Goal: Task Accomplishment & Management: Manage account settings

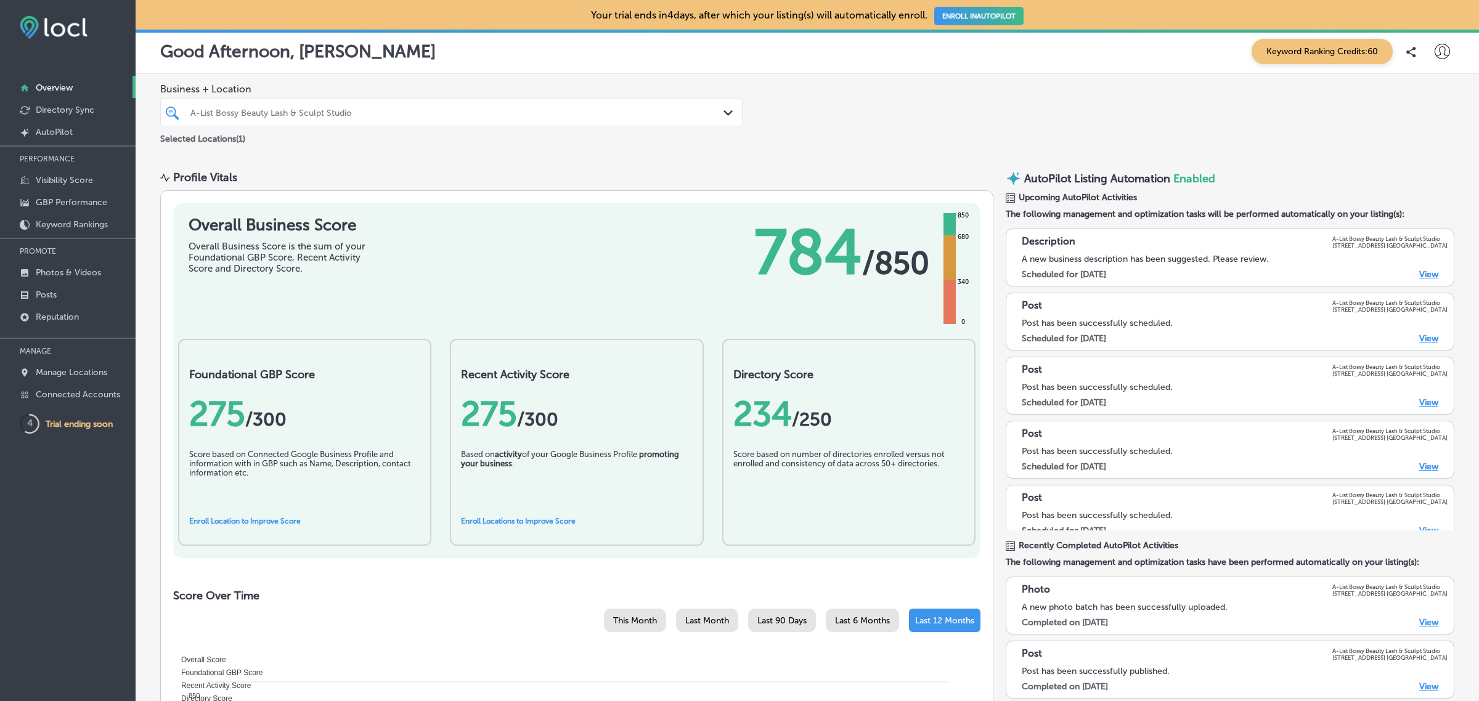
scroll to position [93, 0]
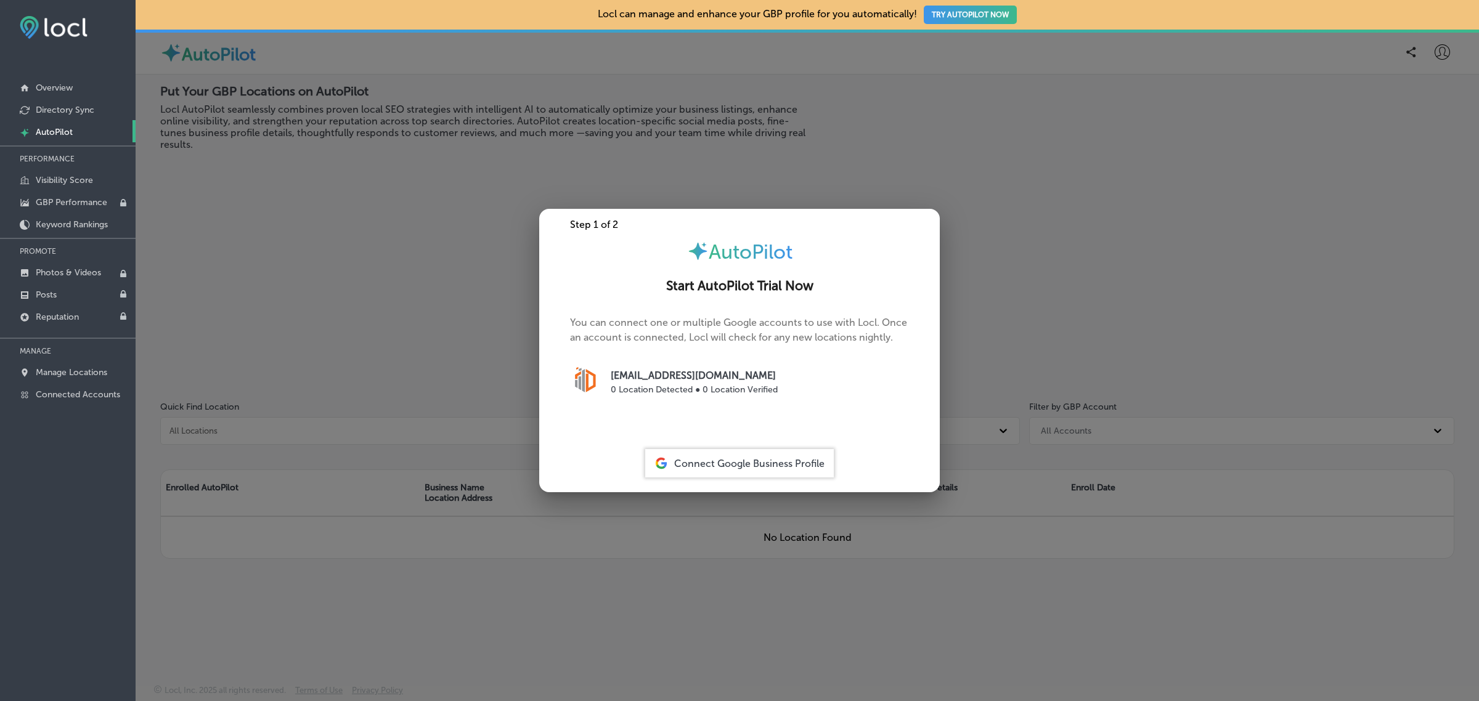
click at [266, 173] on div at bounding box center [739, 350] width 1479 height 701
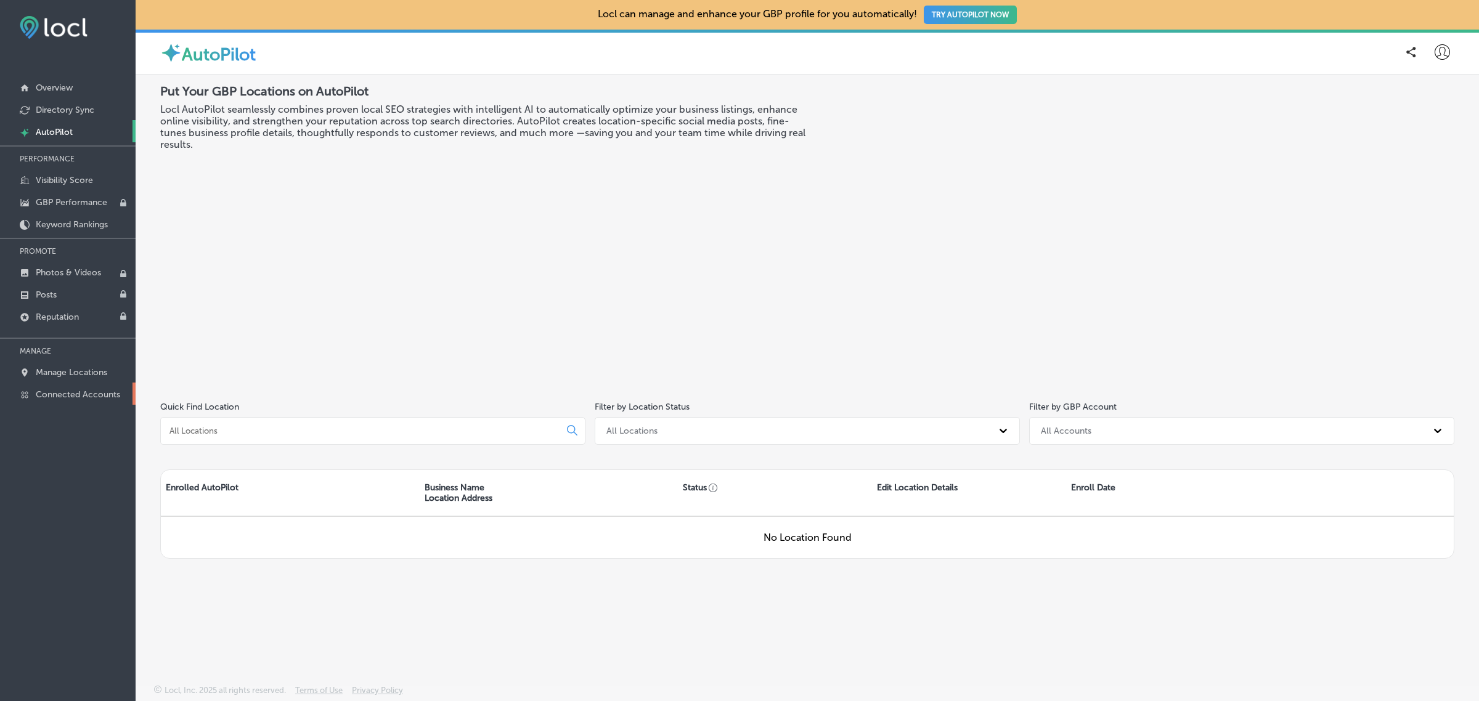
click at [71, 393] on p "Connected Accounts" at bounding box center [78, 394] width 84 height 10
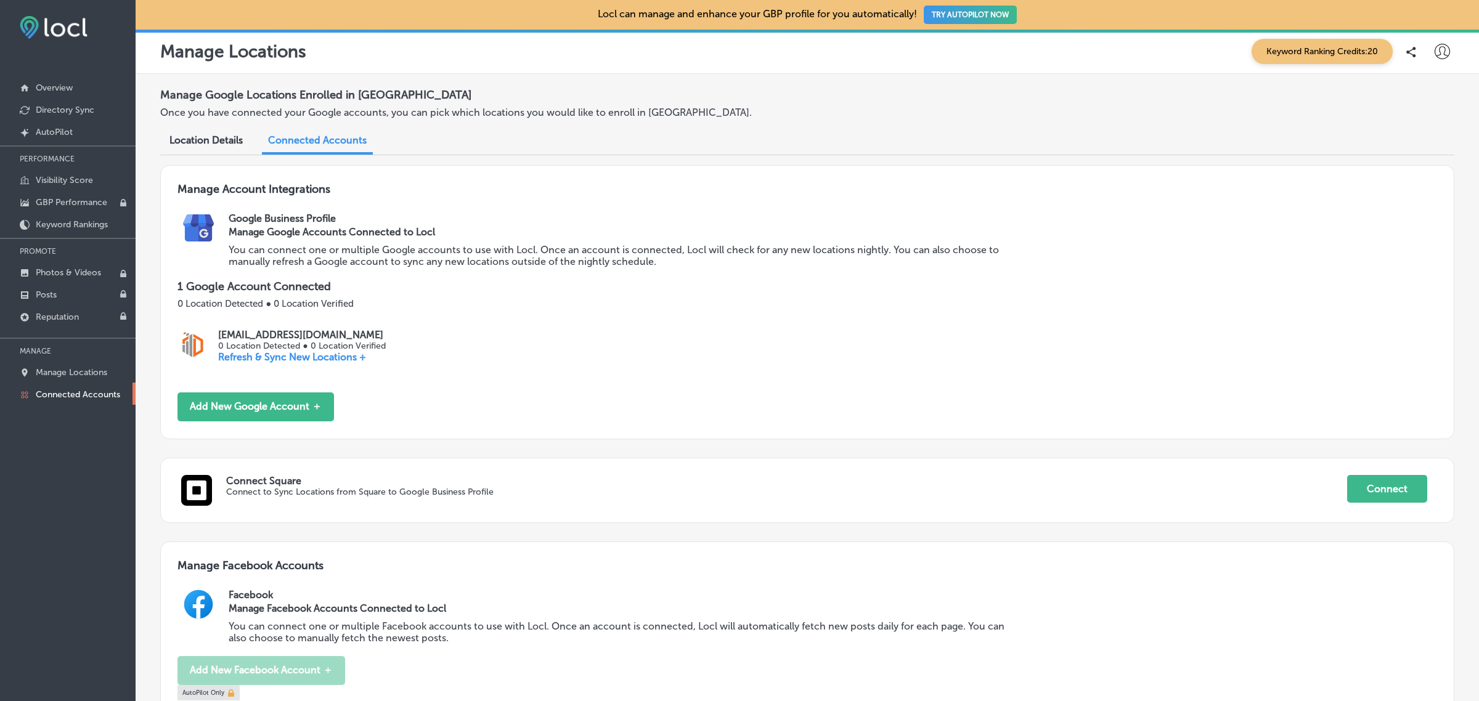
click at [89, 456] on div "iconmonstr-menu-thin copy Created with Sketch. Overview Directory Sync Created …" at bounding box center [68, 350] width 136 height 701
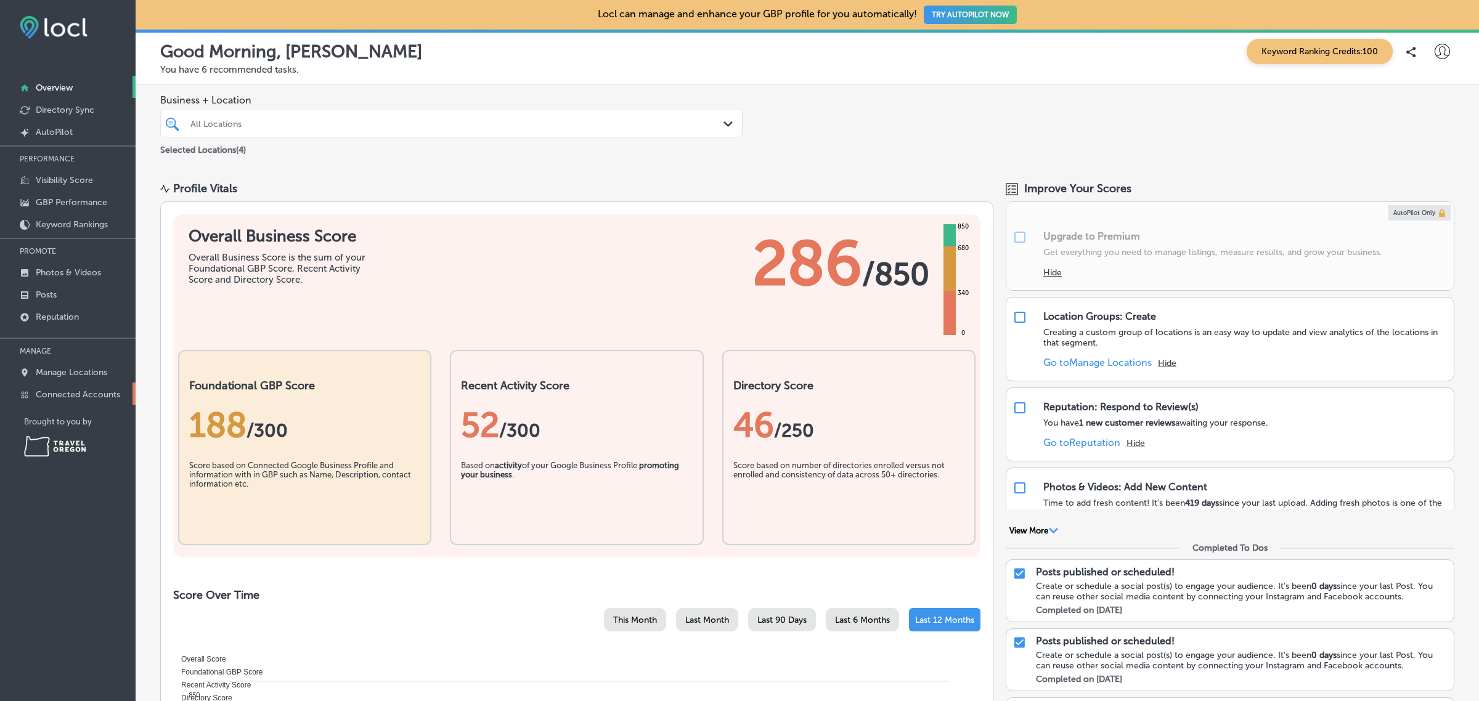
click at [87, 397] on p "Connected Accounts" at bounding box center [78, 394] width 84 height 10
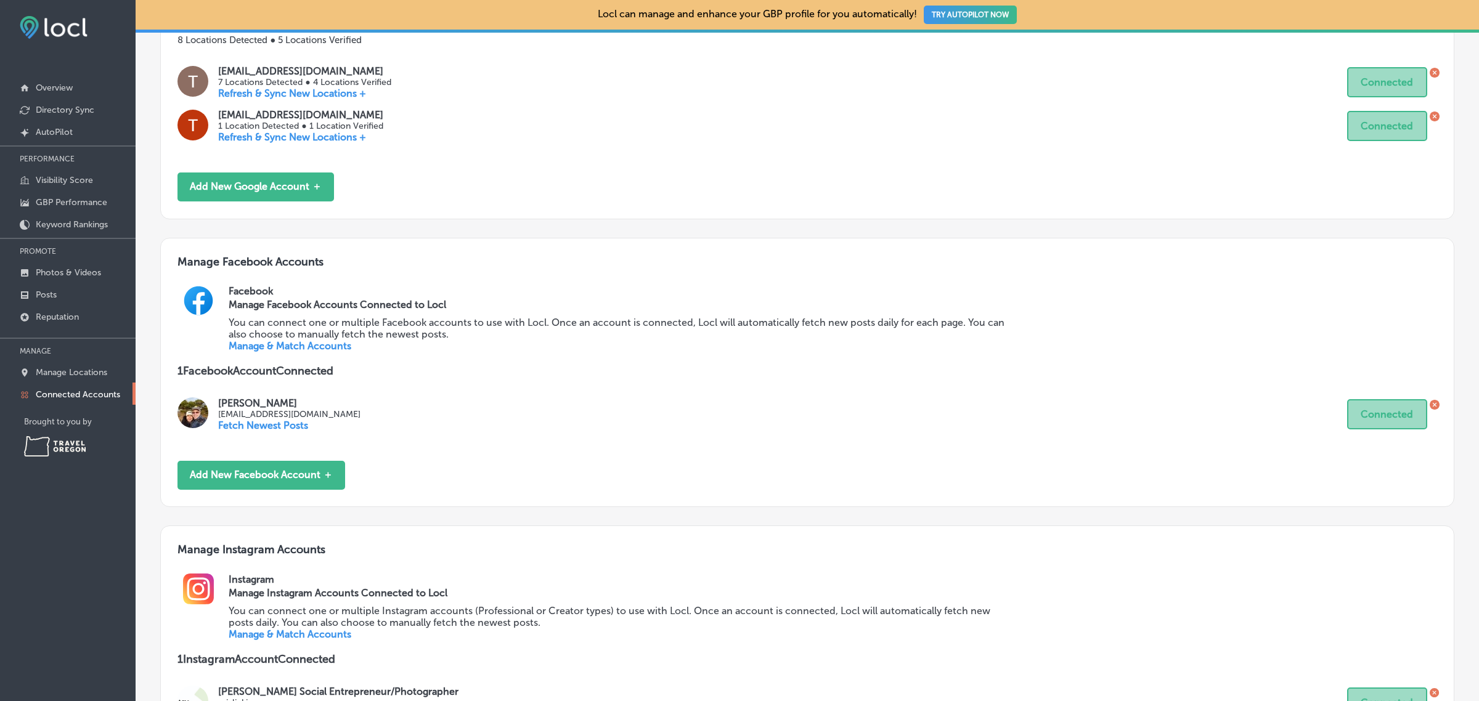
scroll to position [461, 0]
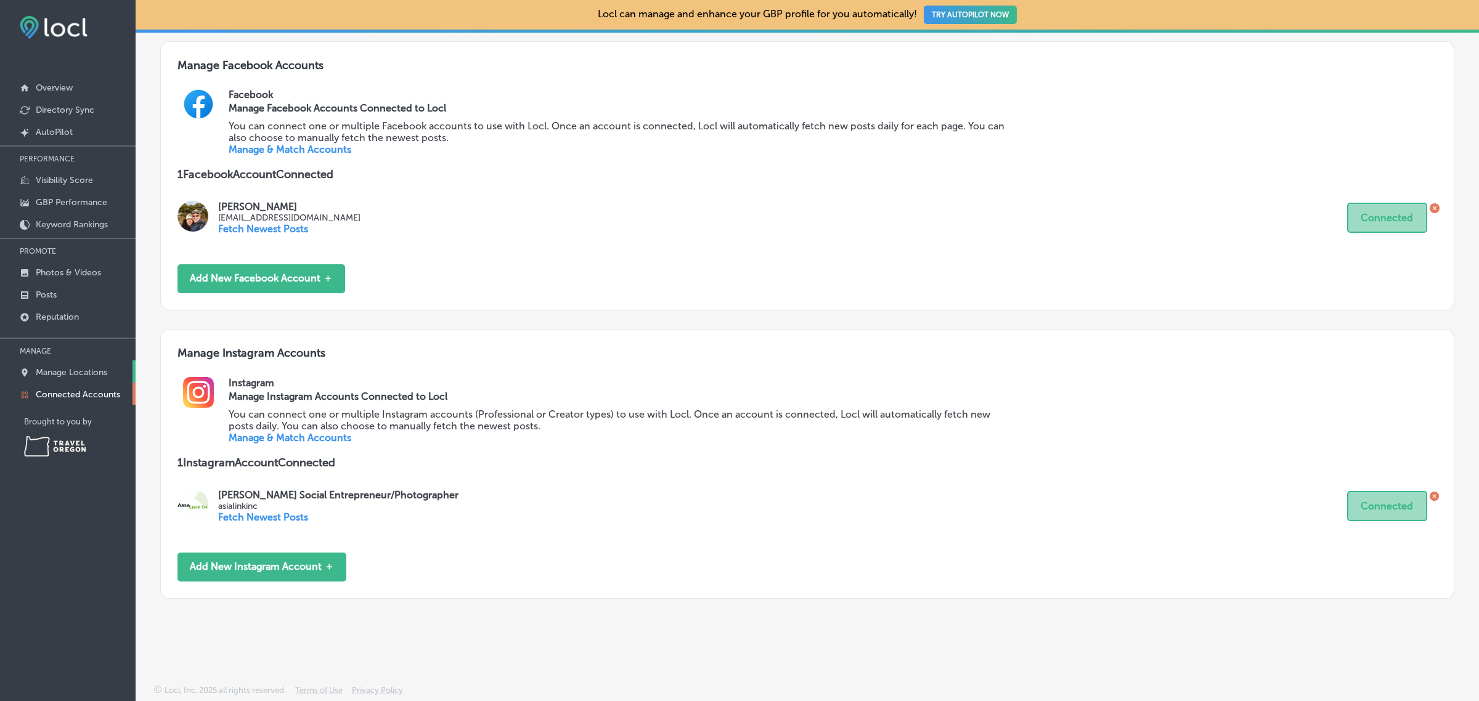
click at [75, 372] on p "Manage Locations" at bounding box center [71, 372] width 71 height 10
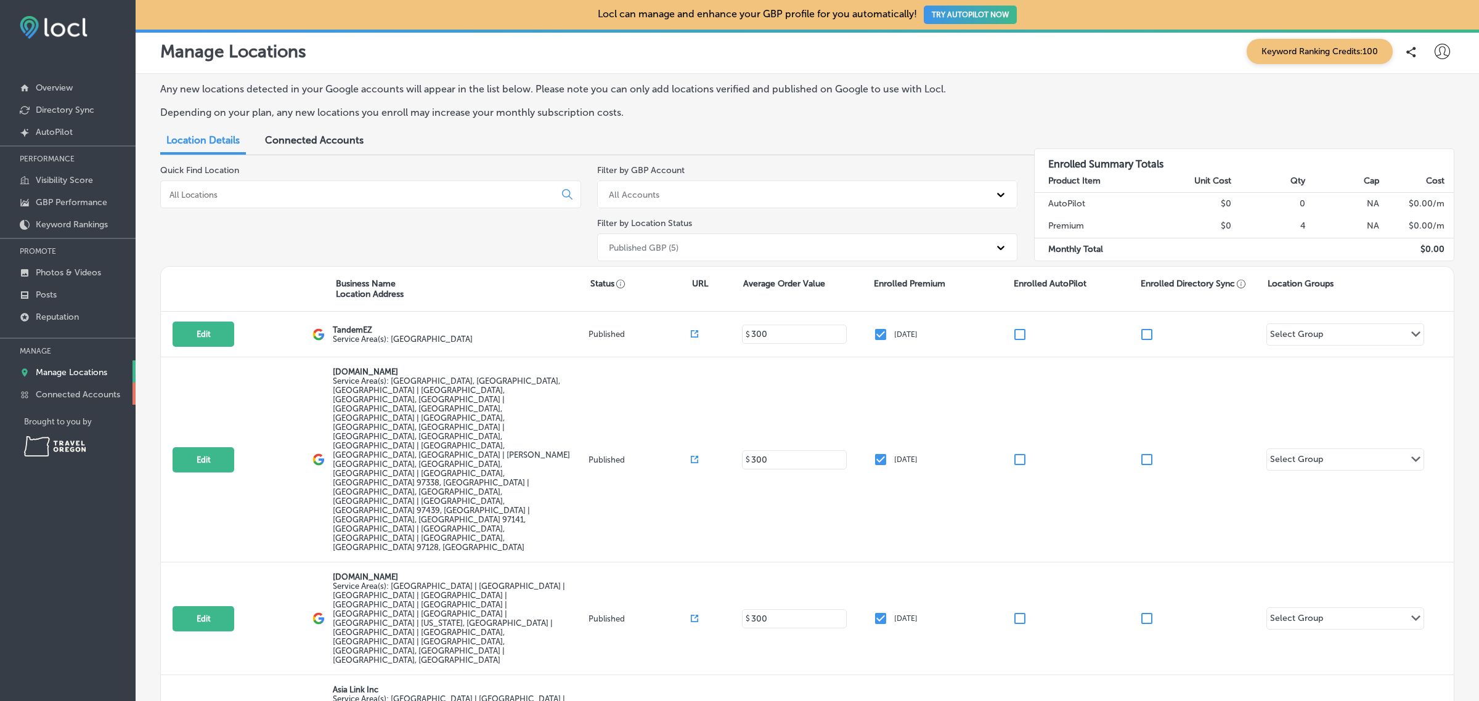
click at [86, 396] on p "Connected Accounts" at bounding box center [78, 394] width 84 height 10
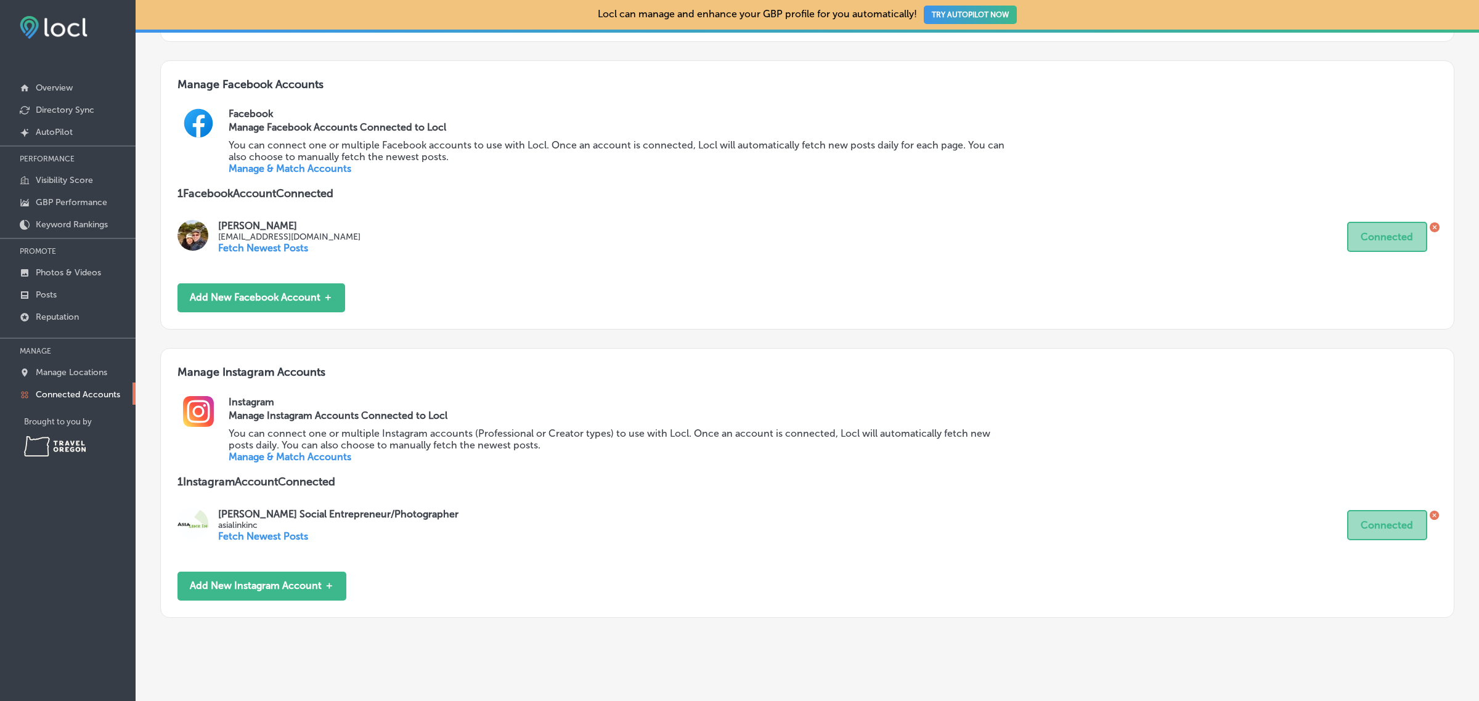
scroll to position [442, 0]
click at [283, 452] on link "Manage & Match Accounts" at bounding box center [290, 456] width 123 height 12
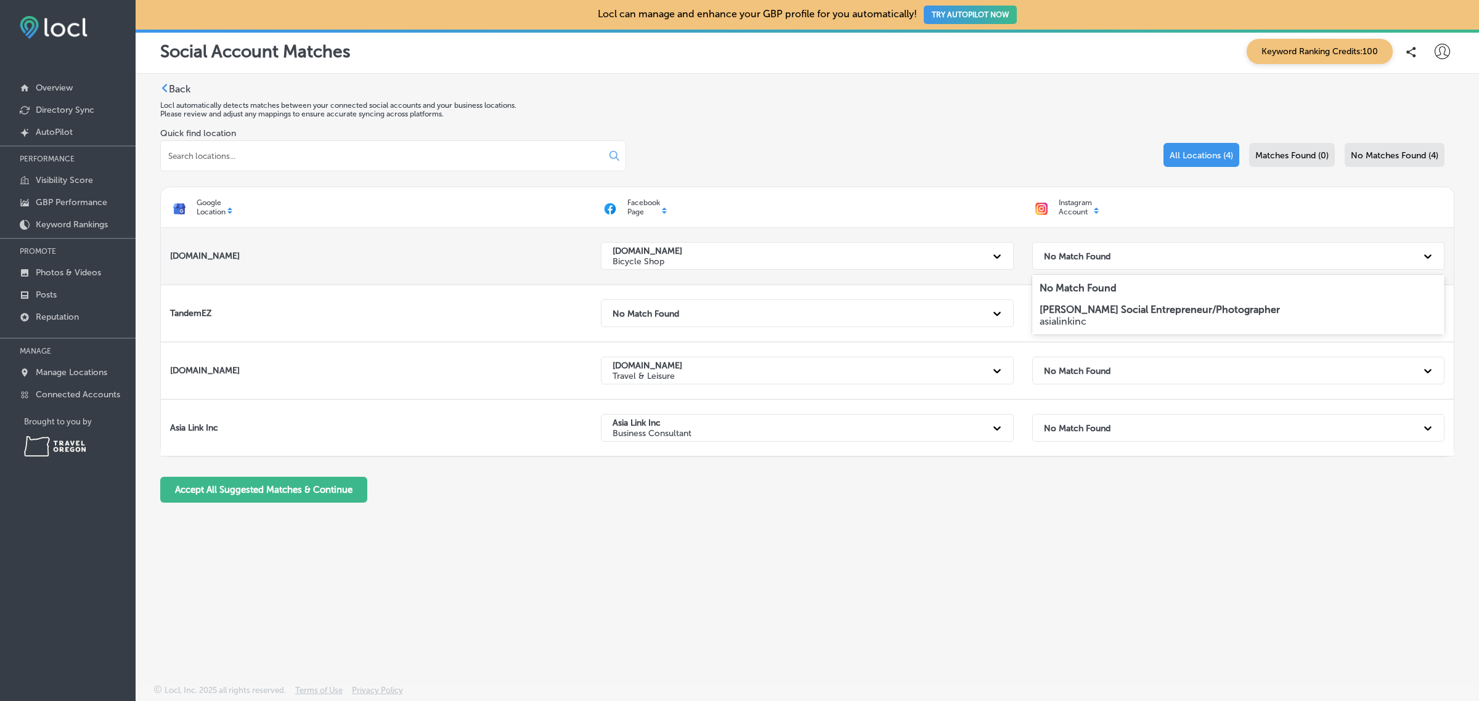
click at [1137, 251] on div "No Match Found" at bounding box center [1227, 255] width 379 height 25
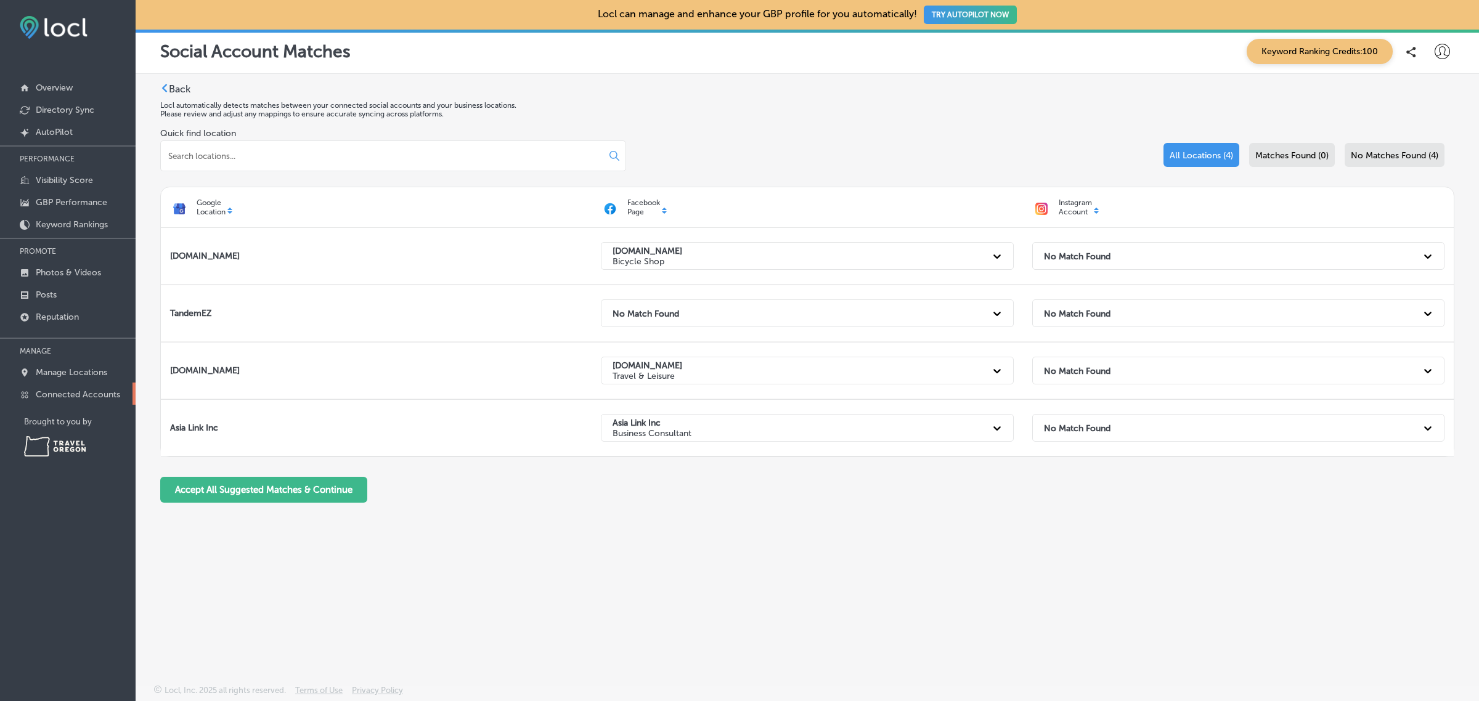
click at [94, 394] on p "Connected Accounts" at bounding box center [78, 394] width 84 height 10
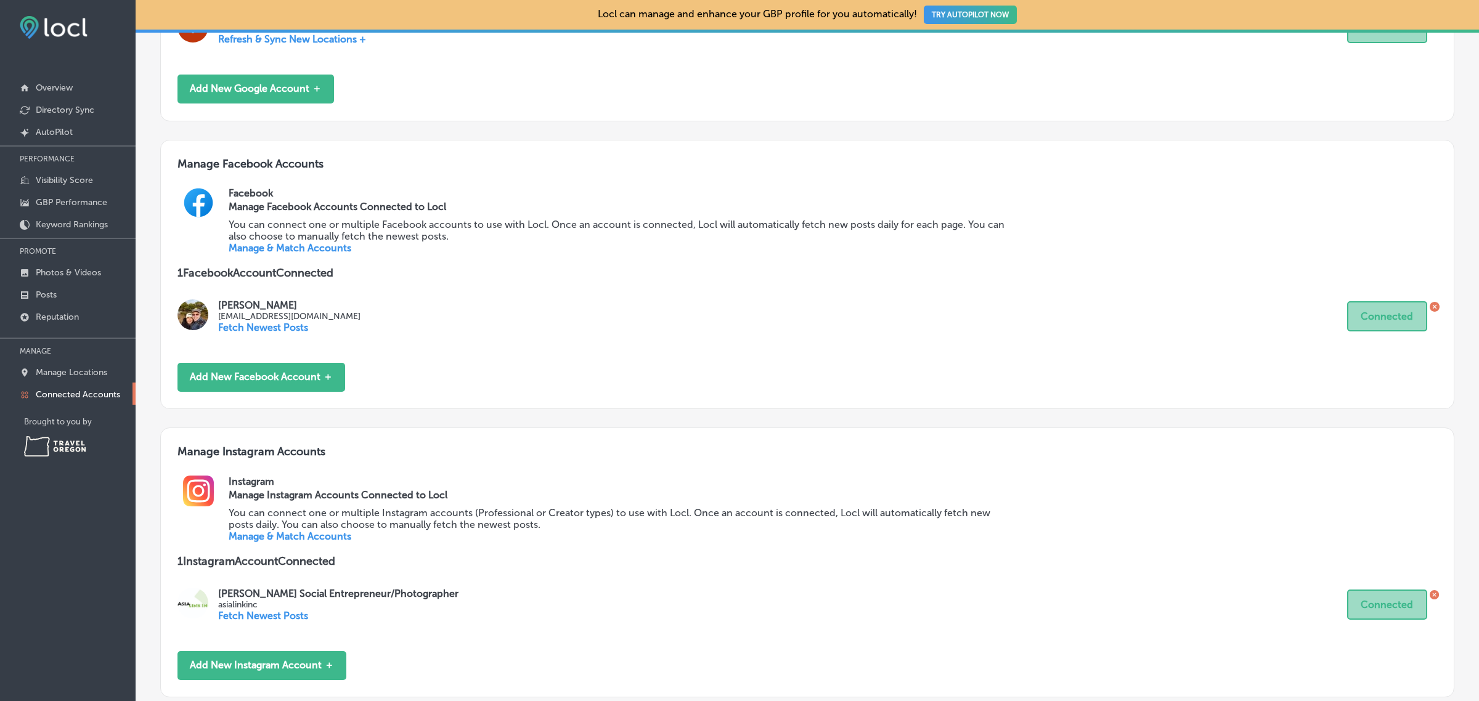
scroll to position [461, 0]
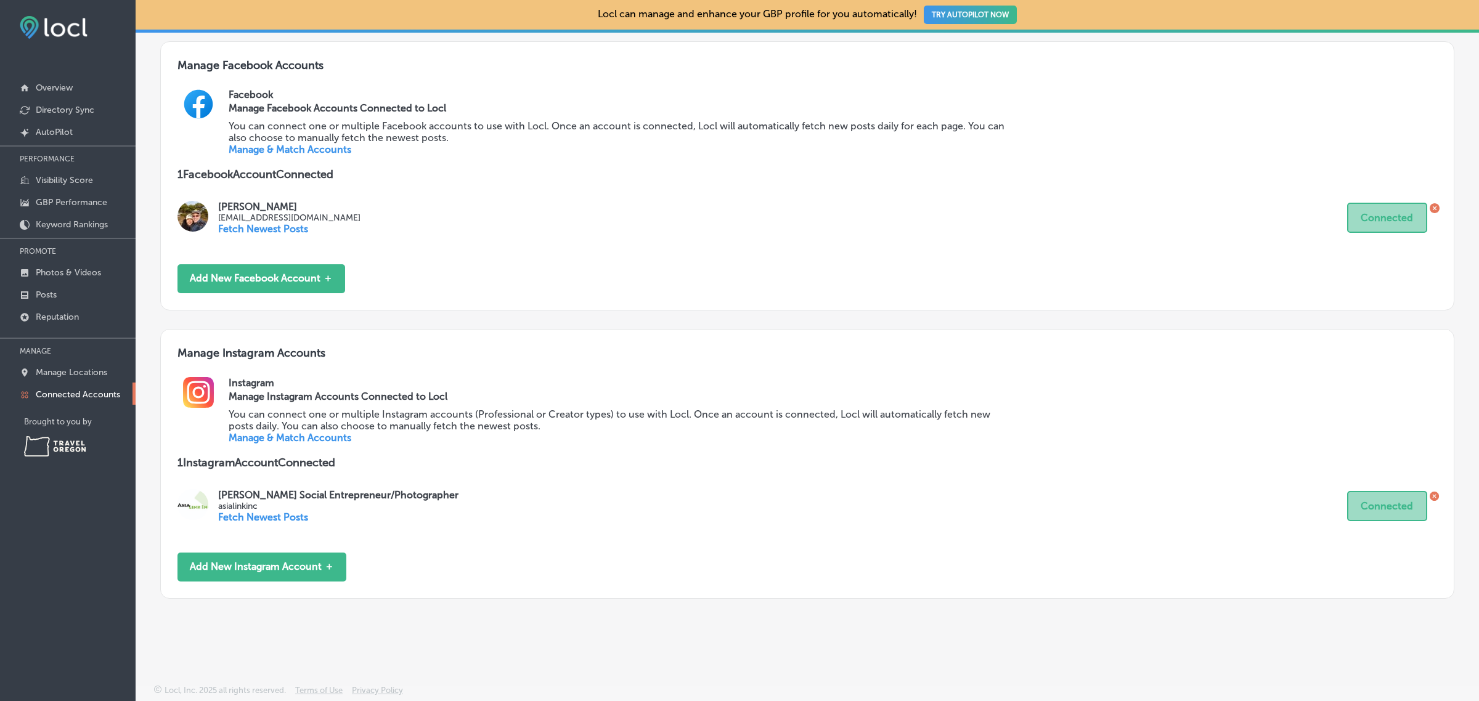
click at [1445, 615] on div "Manage Google Locations Enrolled in Locl Once you have connected your Google ac…" at bounding box center [807, 120] width 1343 height 1013
click at [535, 645] on div "Locl can manage and enhance your GBP profile for you automatically! TRY AUTOPIL…" at bounding box center [807, 350] width 1343 height 701
click at [280, 438] on link "Manage & Match Accounts" at bounding box center [290, 438] width 123 height 12
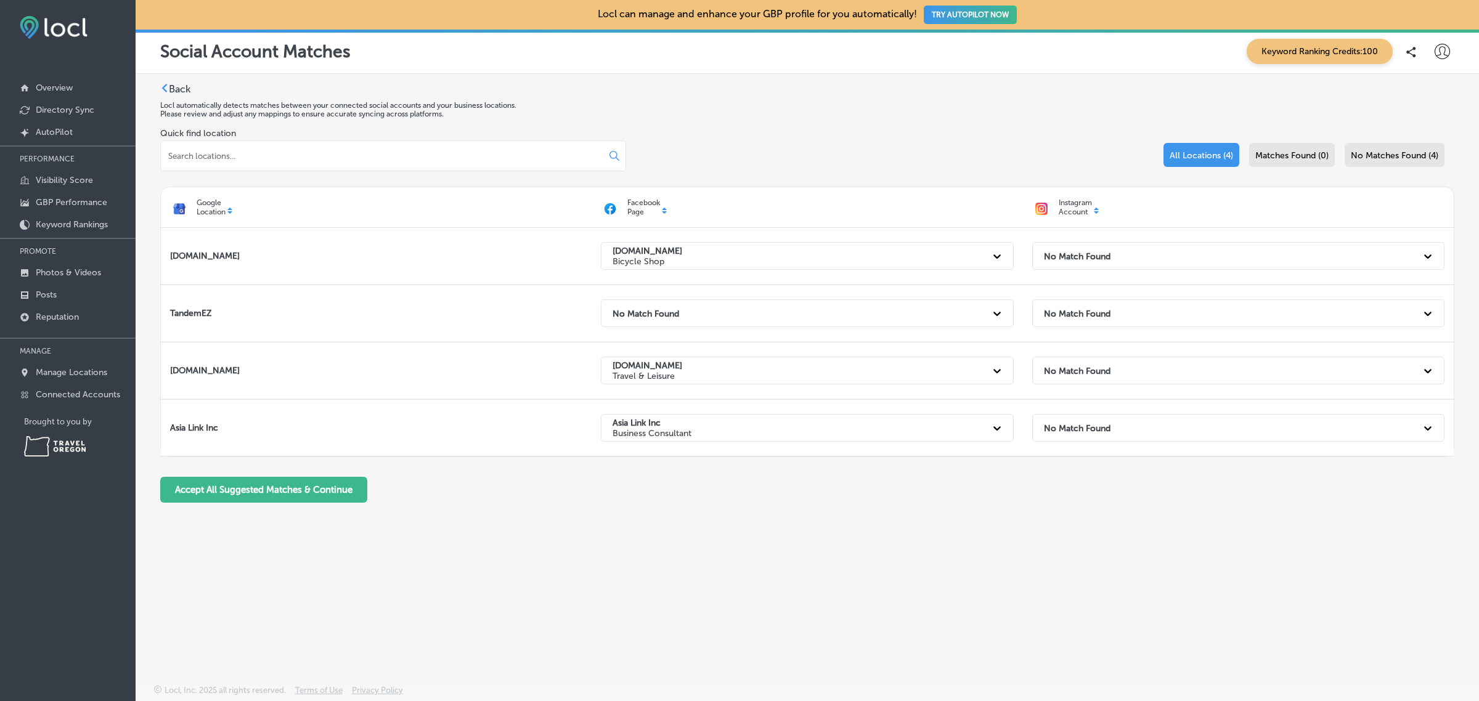
click at [1220, 530] on div "Back Locl automatically detects matches between your connected social accounts …" at bounding box center [807, 350] width 1343 height 553
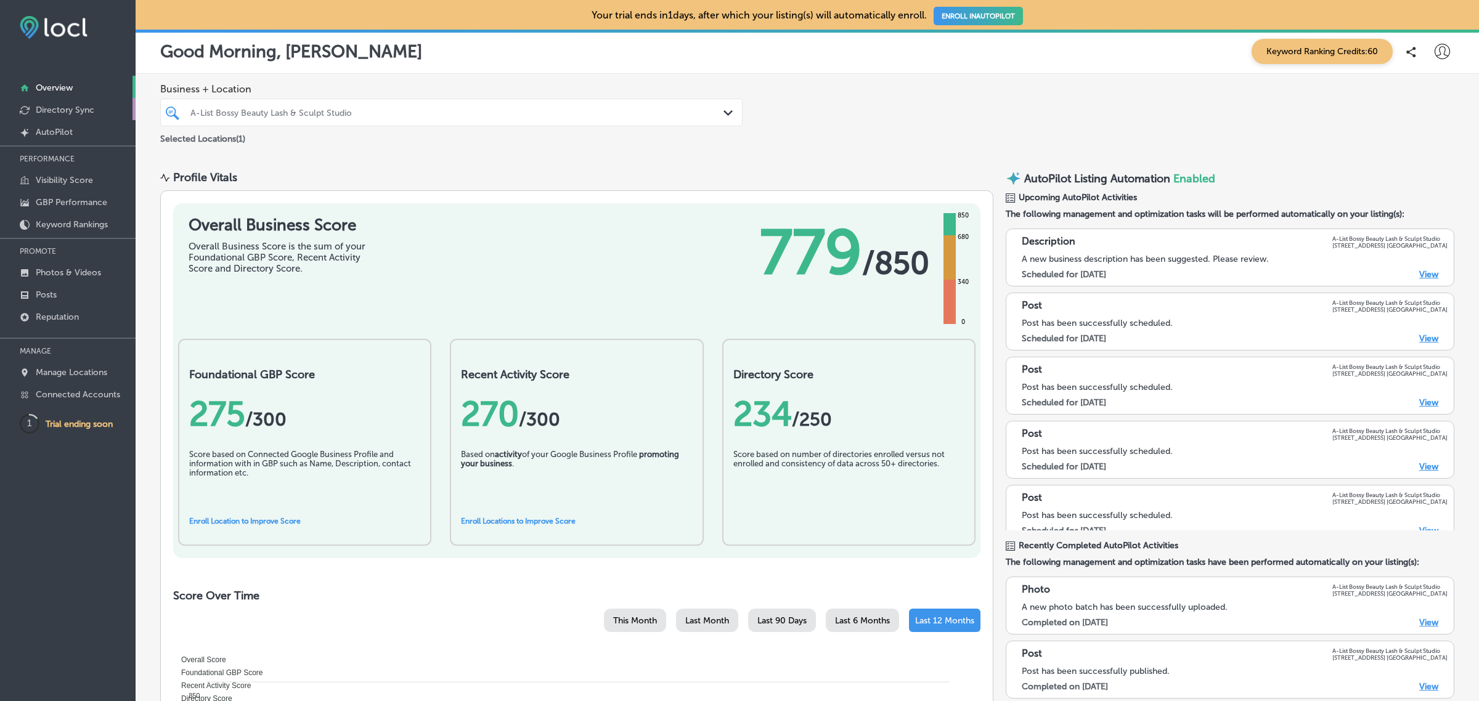
click at [87, 105] on p "Directory Sync" at bounding box center [65, 110] width 59 height 10
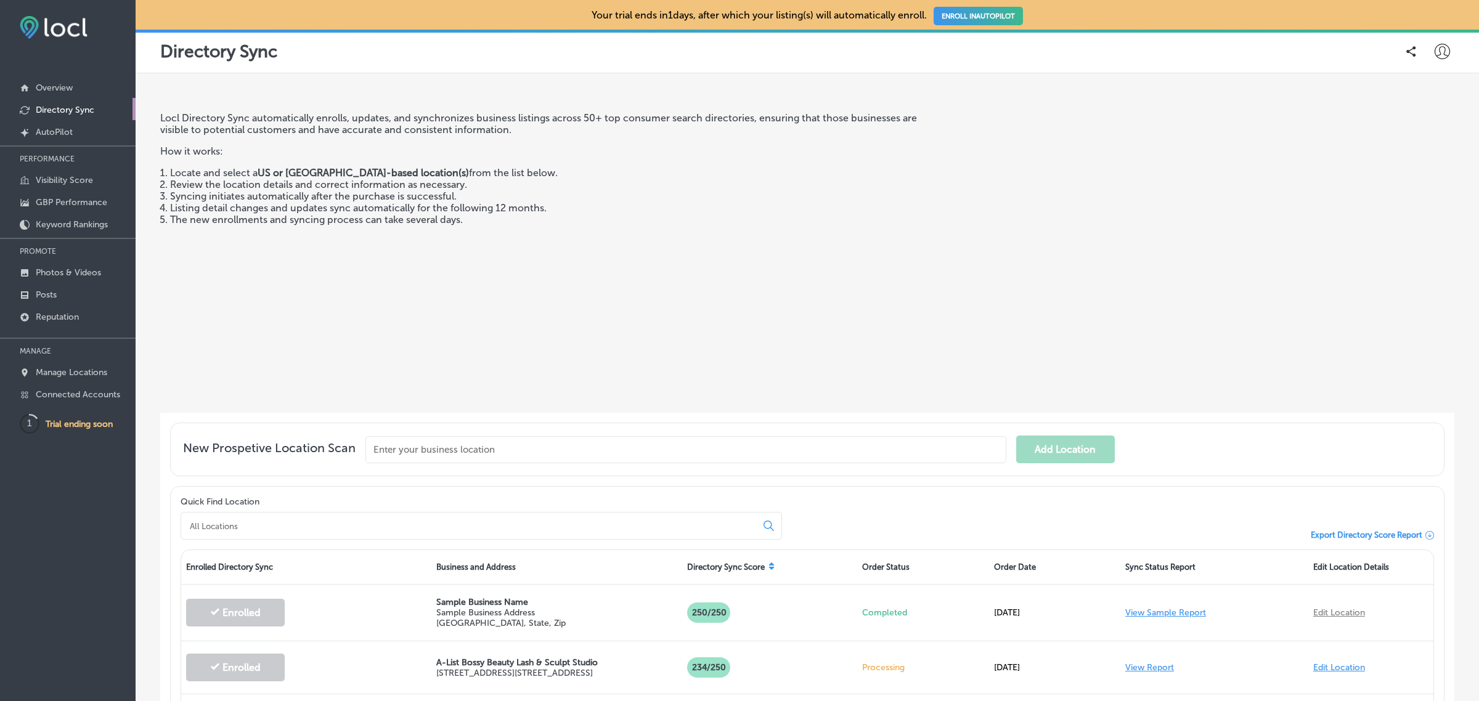
scroll to position [164, 0]
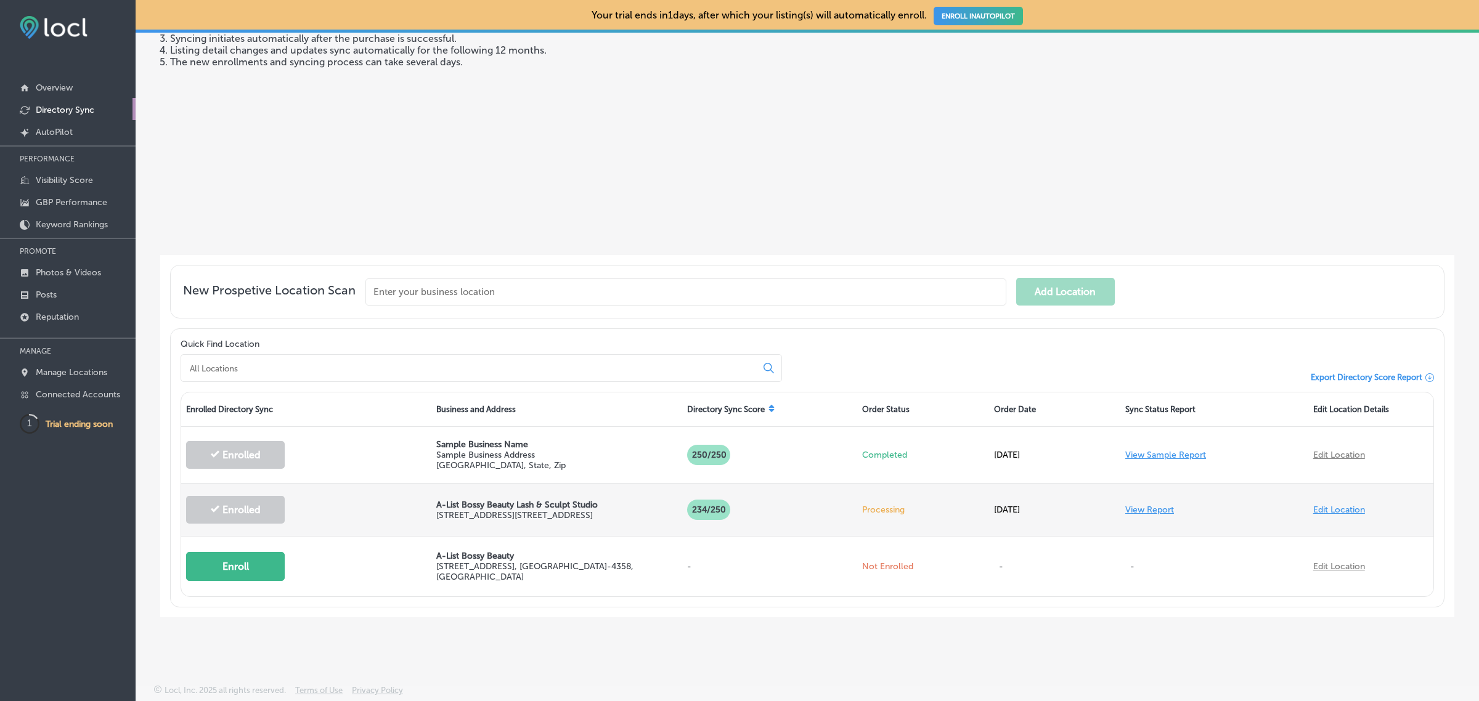
click at [1155, 509] on link "View Report" at bounding box center [1149, 510] width 49 height 10
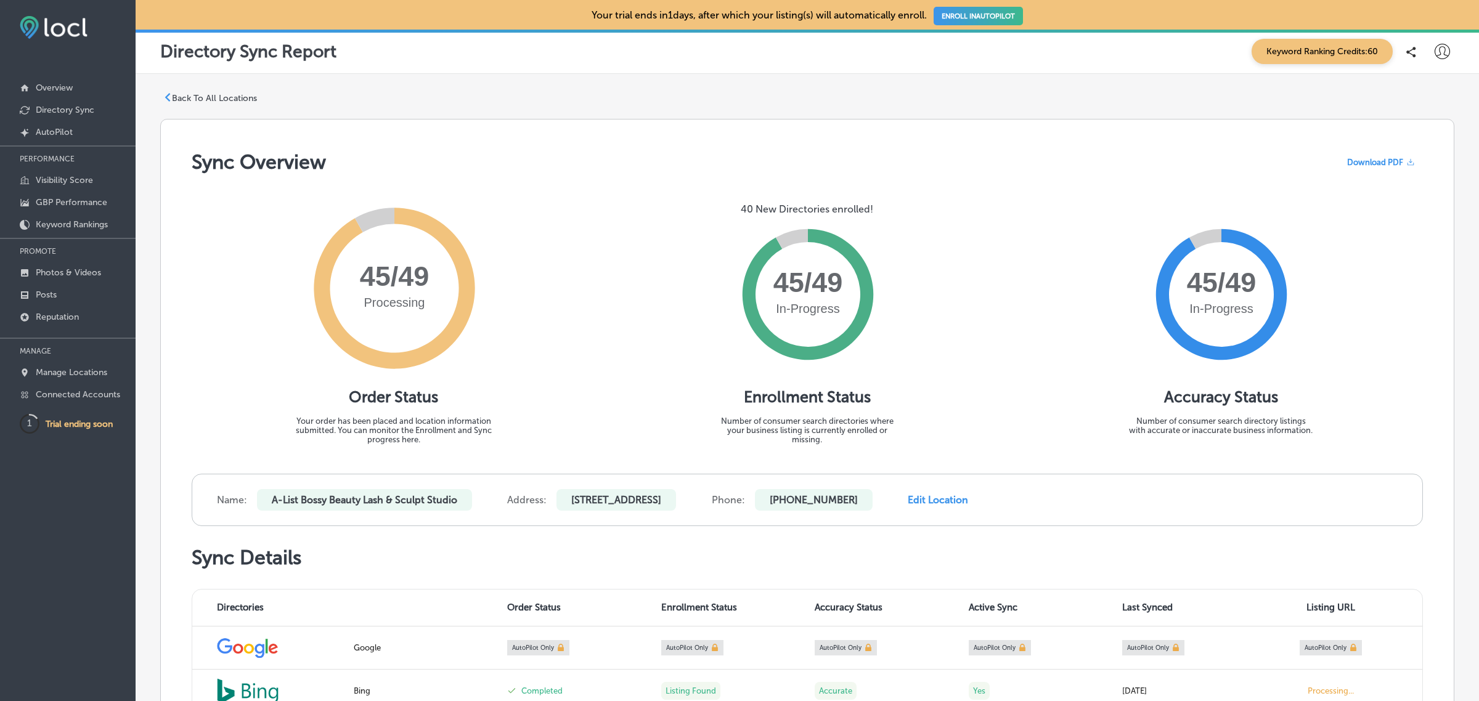
click at [1355, 161] on span "Download PDF" at bounding box center [1375, 162] width 56 height 9
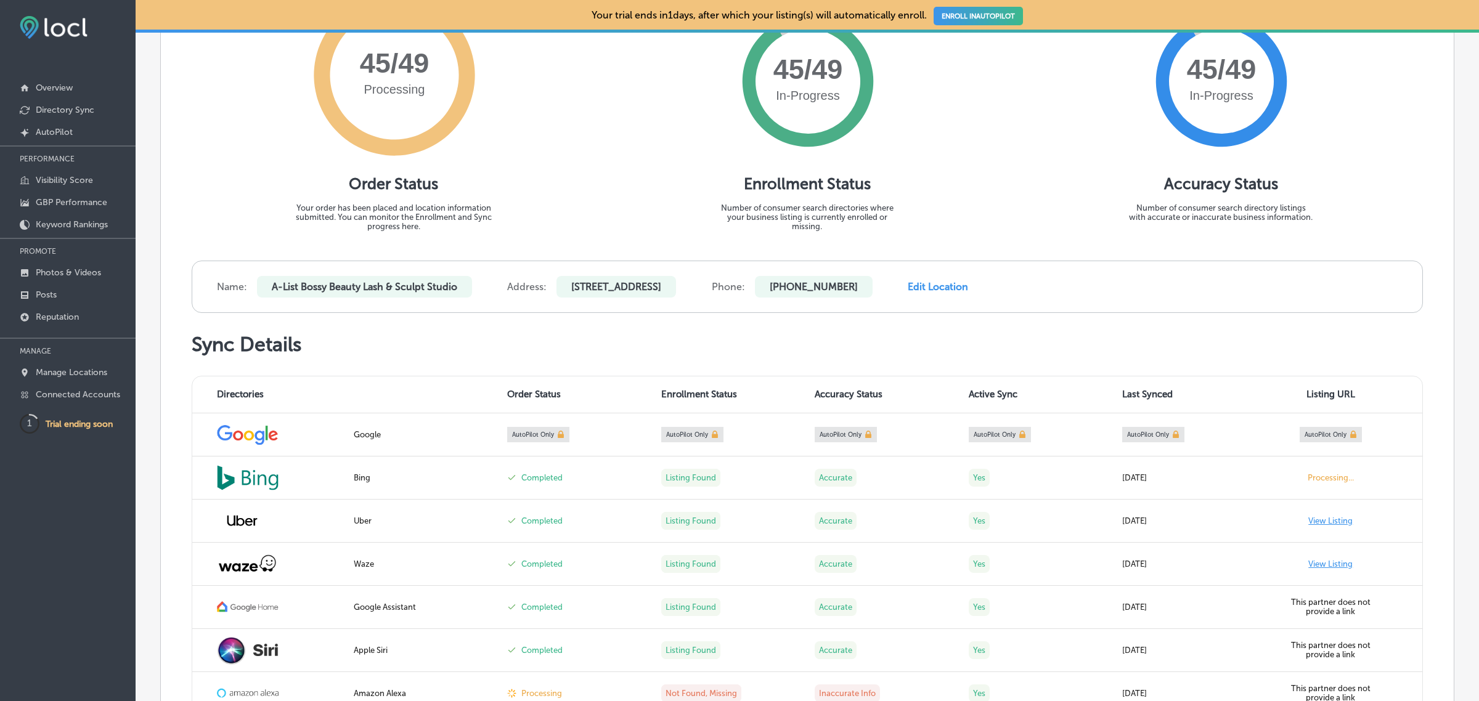
scroll to position [214, 0]
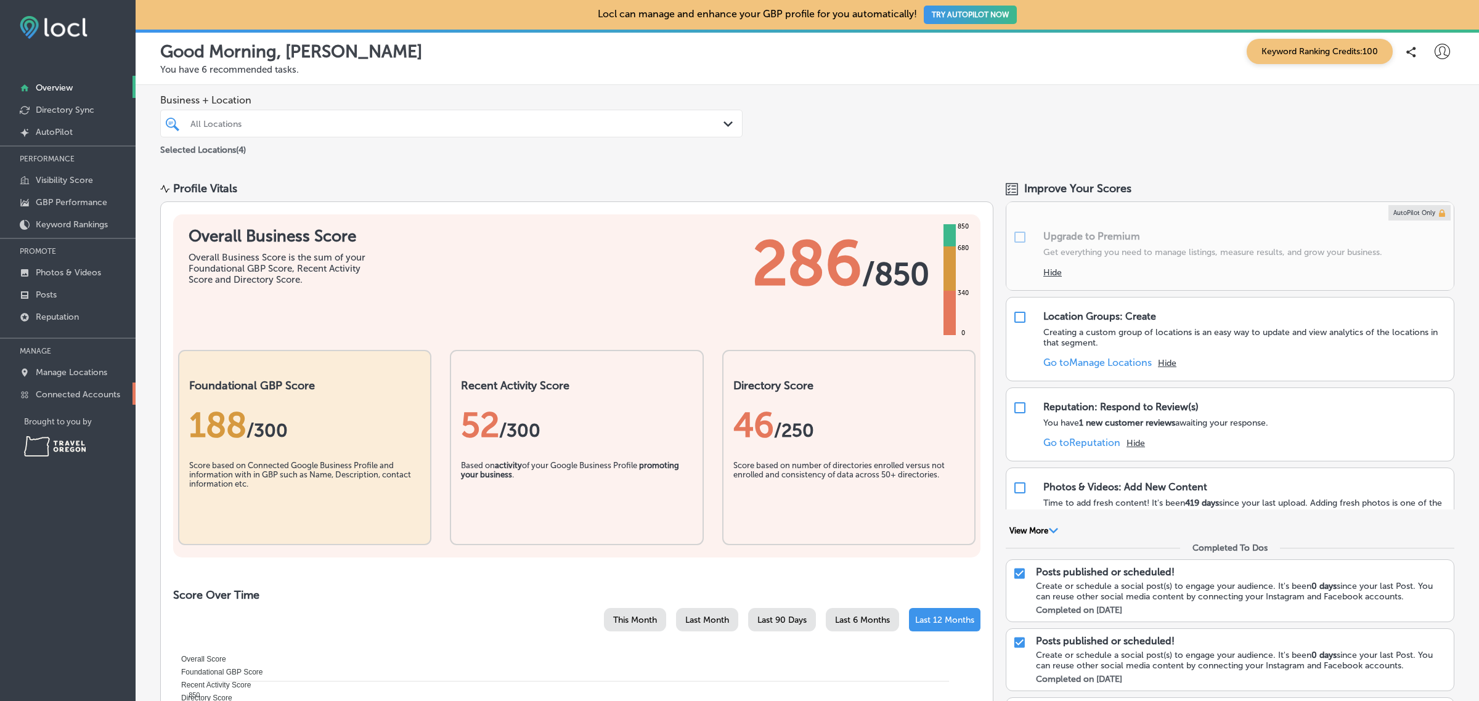
click at [81, 396] on p "Connected Accounts" at bounding box center [78, 394] width 84 height 10
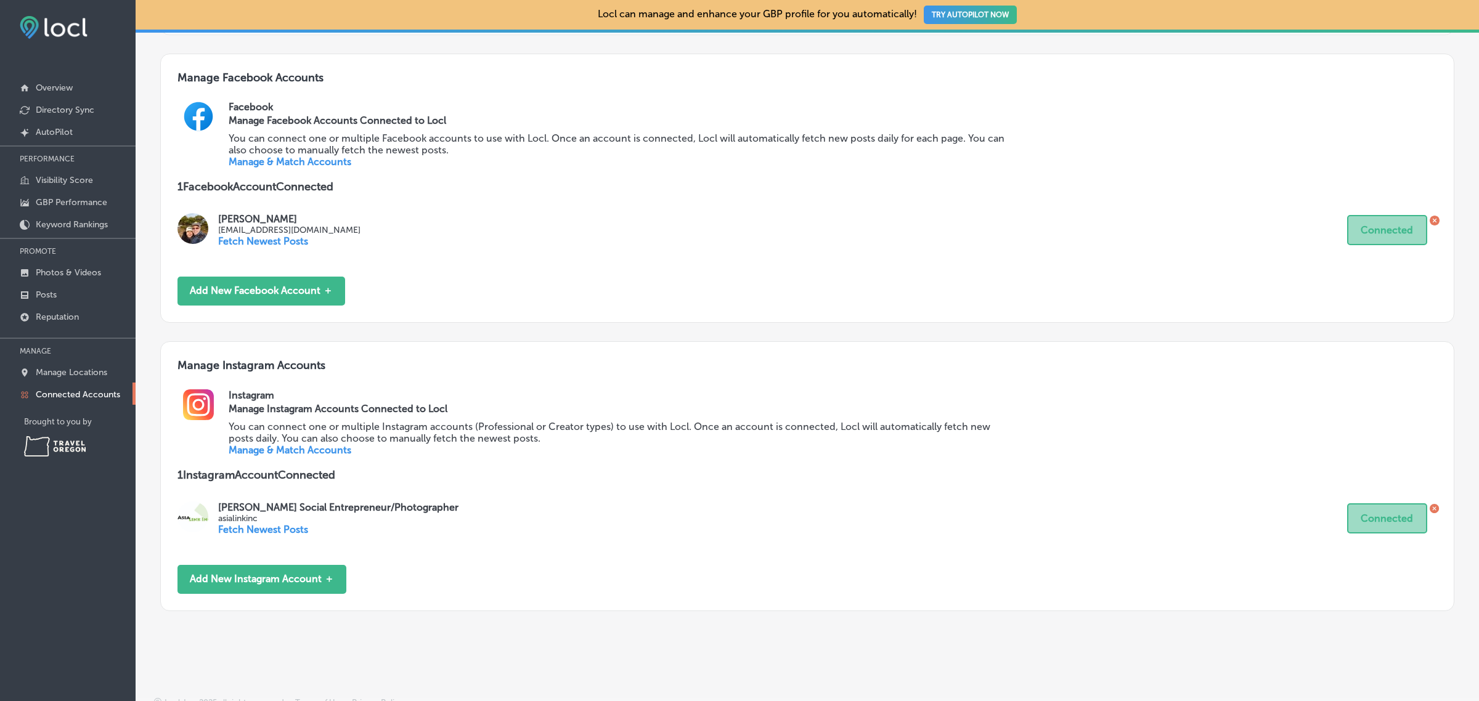
scroll to position [461, 0]
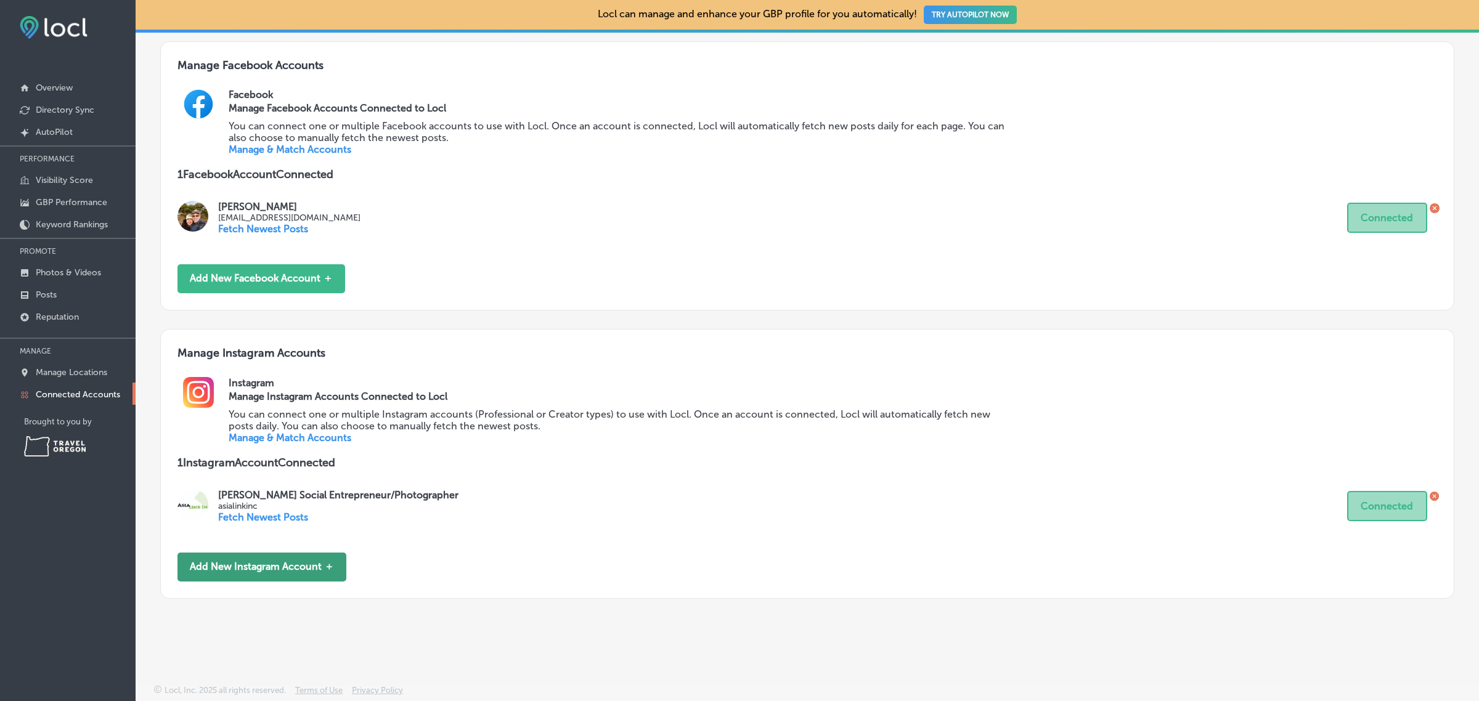
click at [240, 575] on button "Add New Instagram Account ＋" at bounding box center [261, 567] width 169 height 29
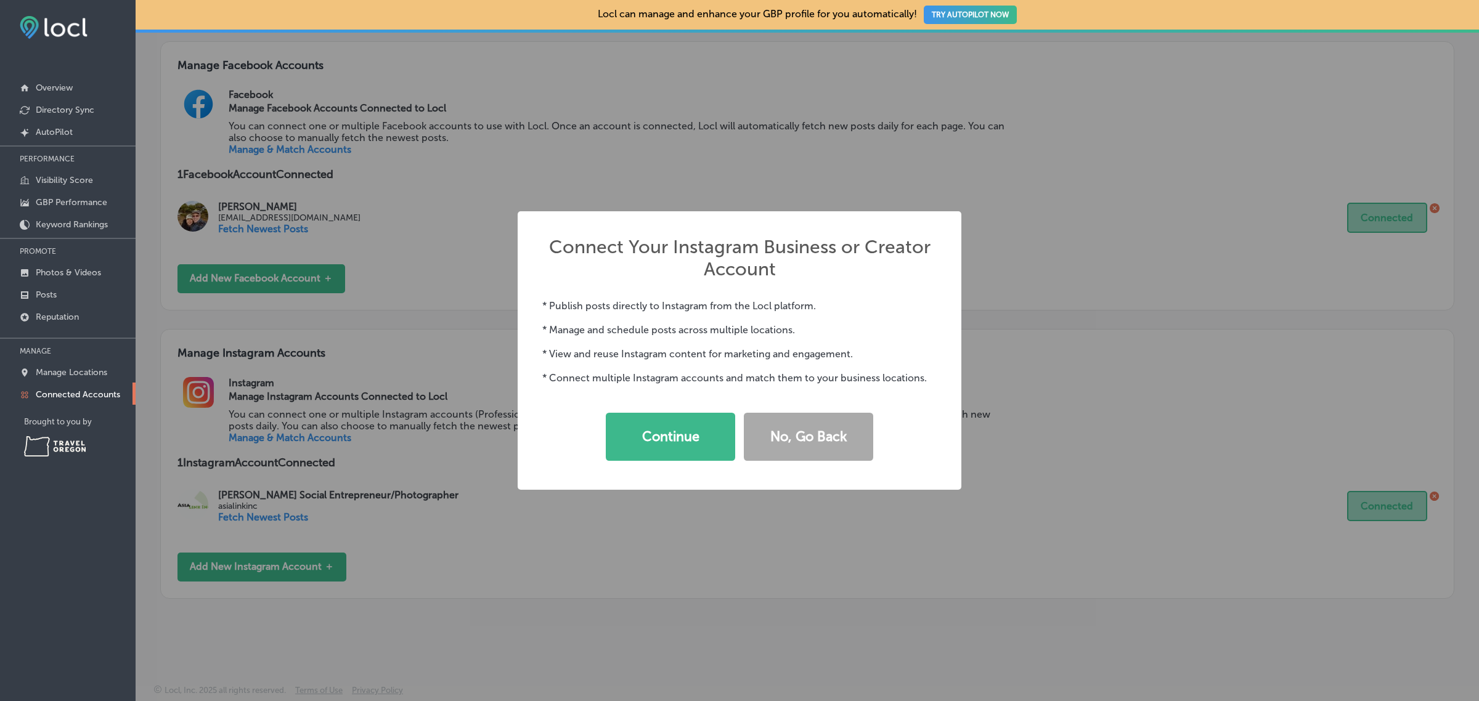
click at [588, 559] on div "Connect Your Instagram Business or Creator Account × * Publish posts directly t…" at bounding box center [739, 350] width 1479 height 701
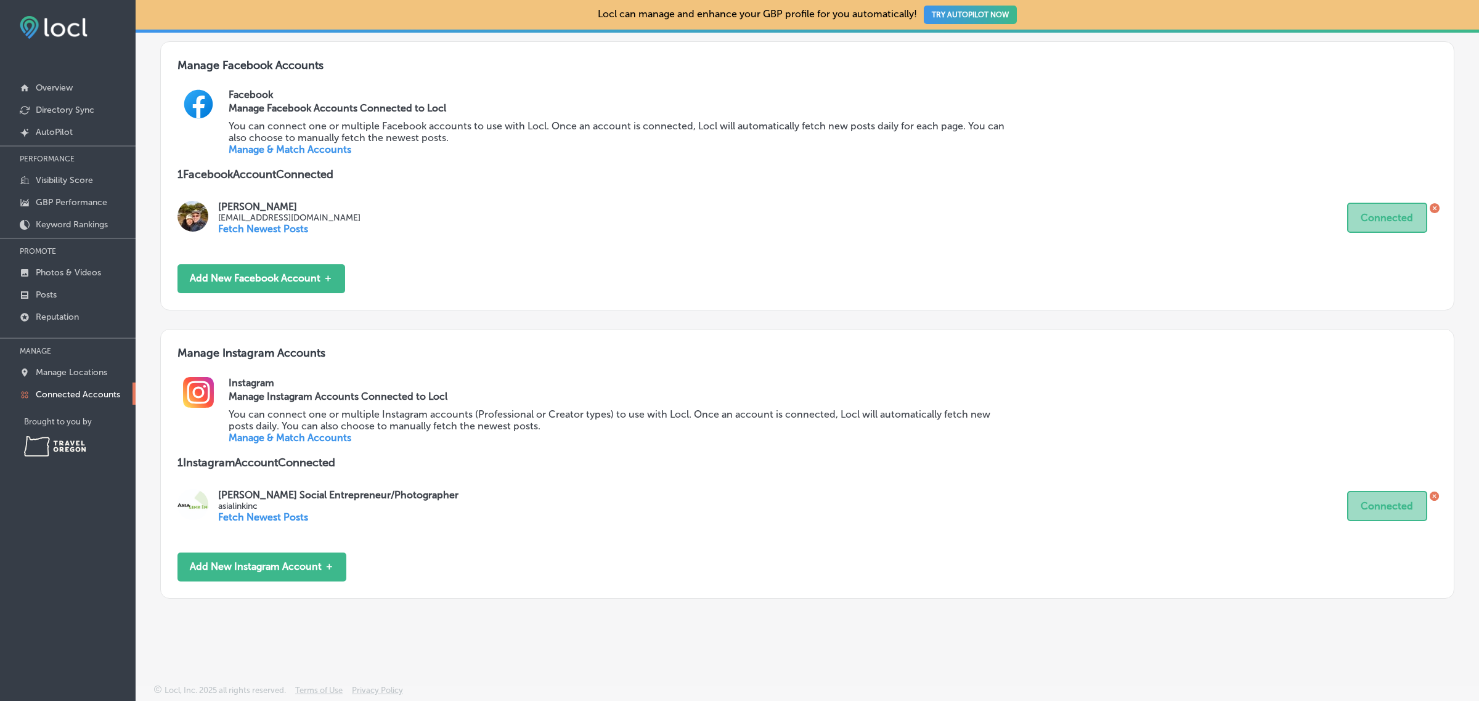
click at [548, 672] on div "Locl can manage and enhance your GBP profile for you automatically! TRY AUTOPIL…" at bounding box center [807, 350] width 1343 height 701
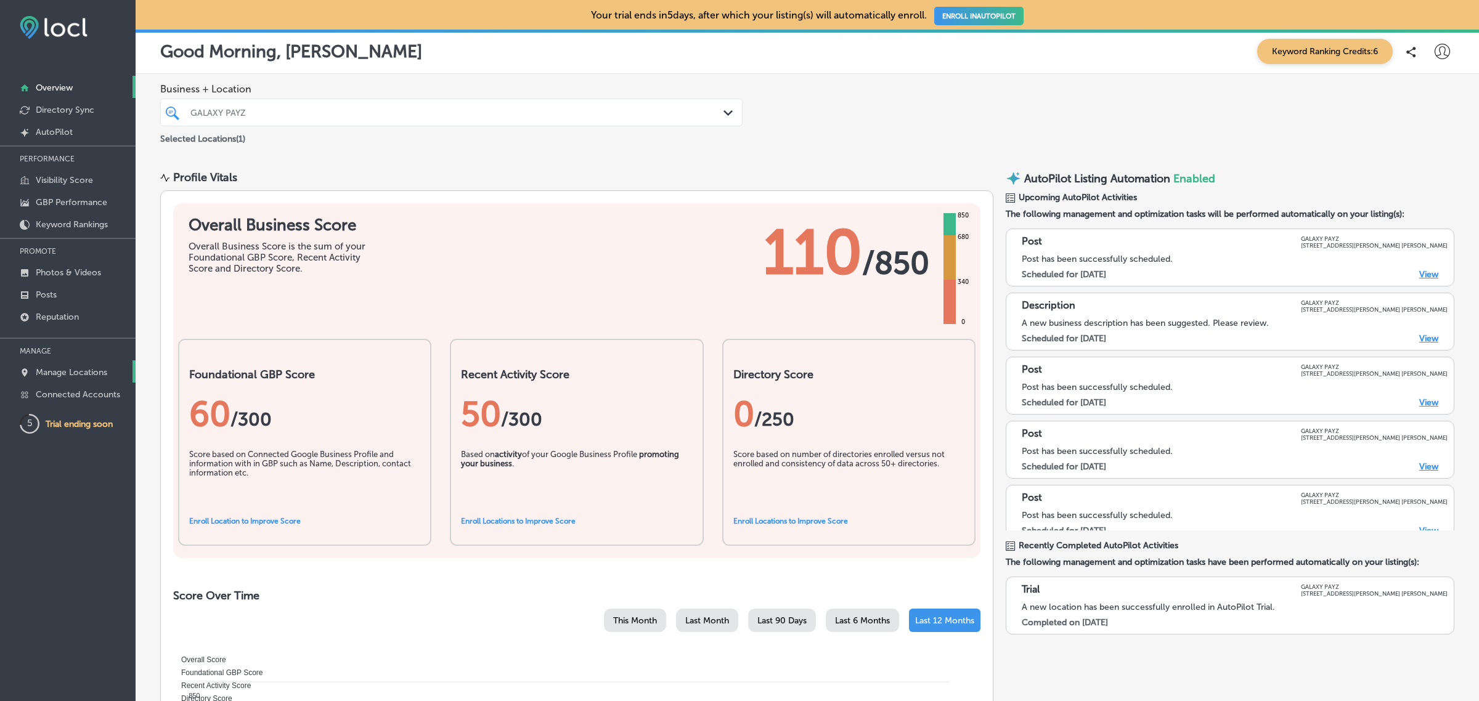
click at [100, 368] on link "Manage Locations" at bounding box center [68, 371] width 136 height 22
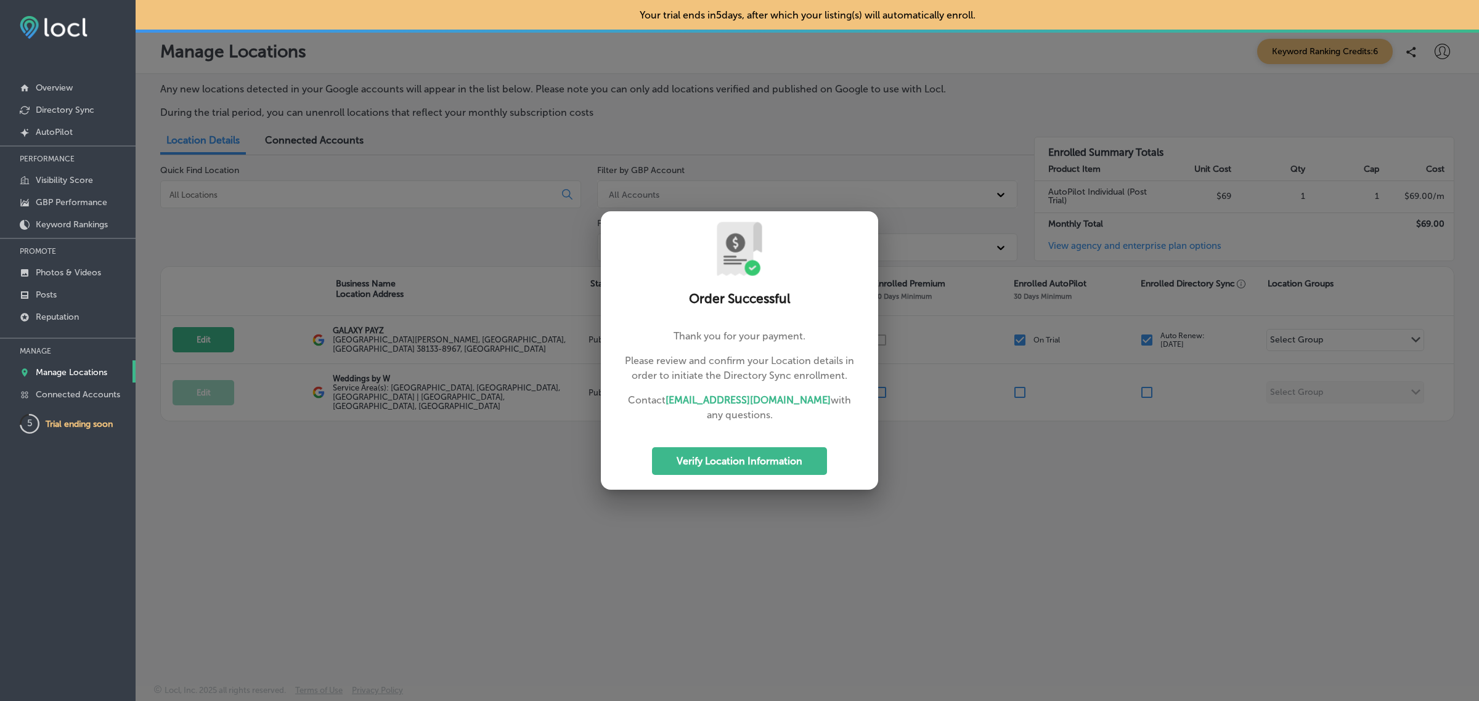
click at [815, 599] on div at bounding box center [739, 350] width 1479 height 701
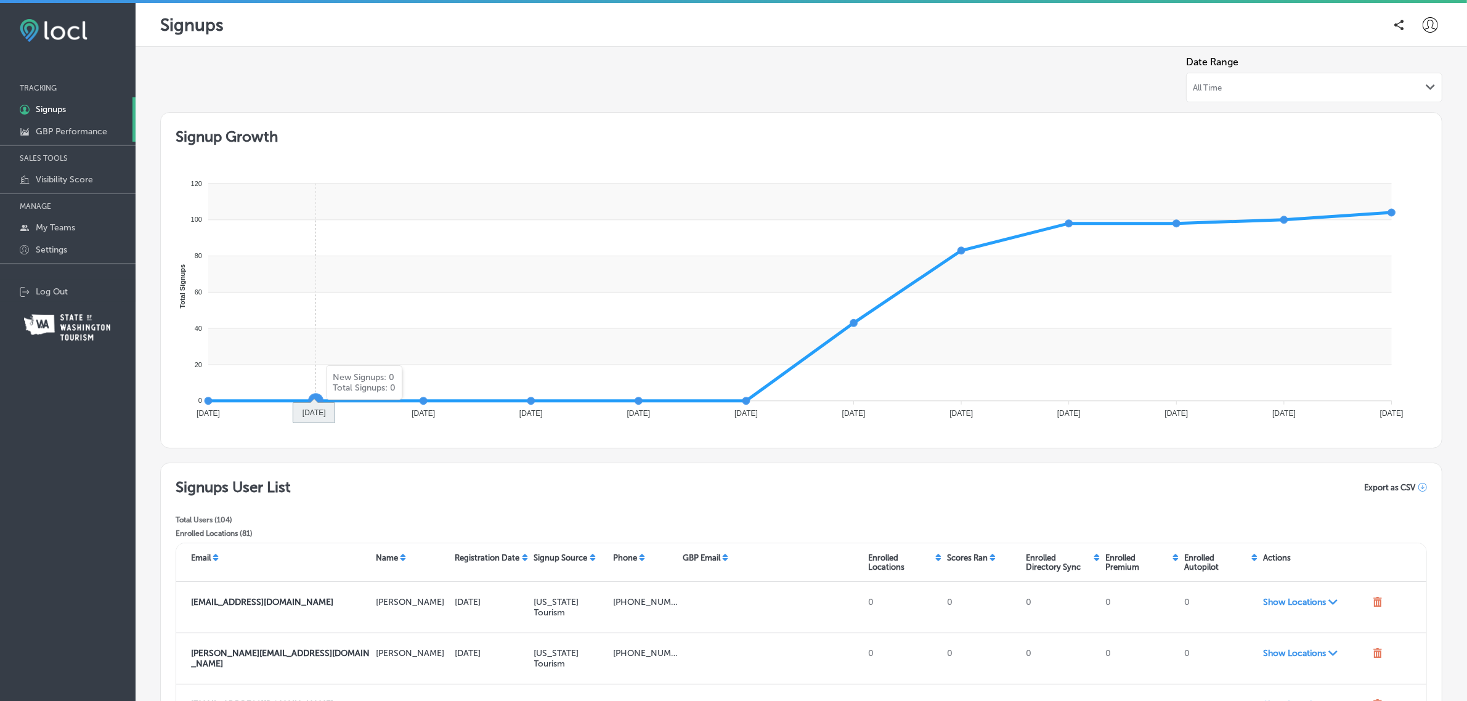
click at [73, 129] on p "GBP Performance" at bounding box center [71, 131] width 71 height 10
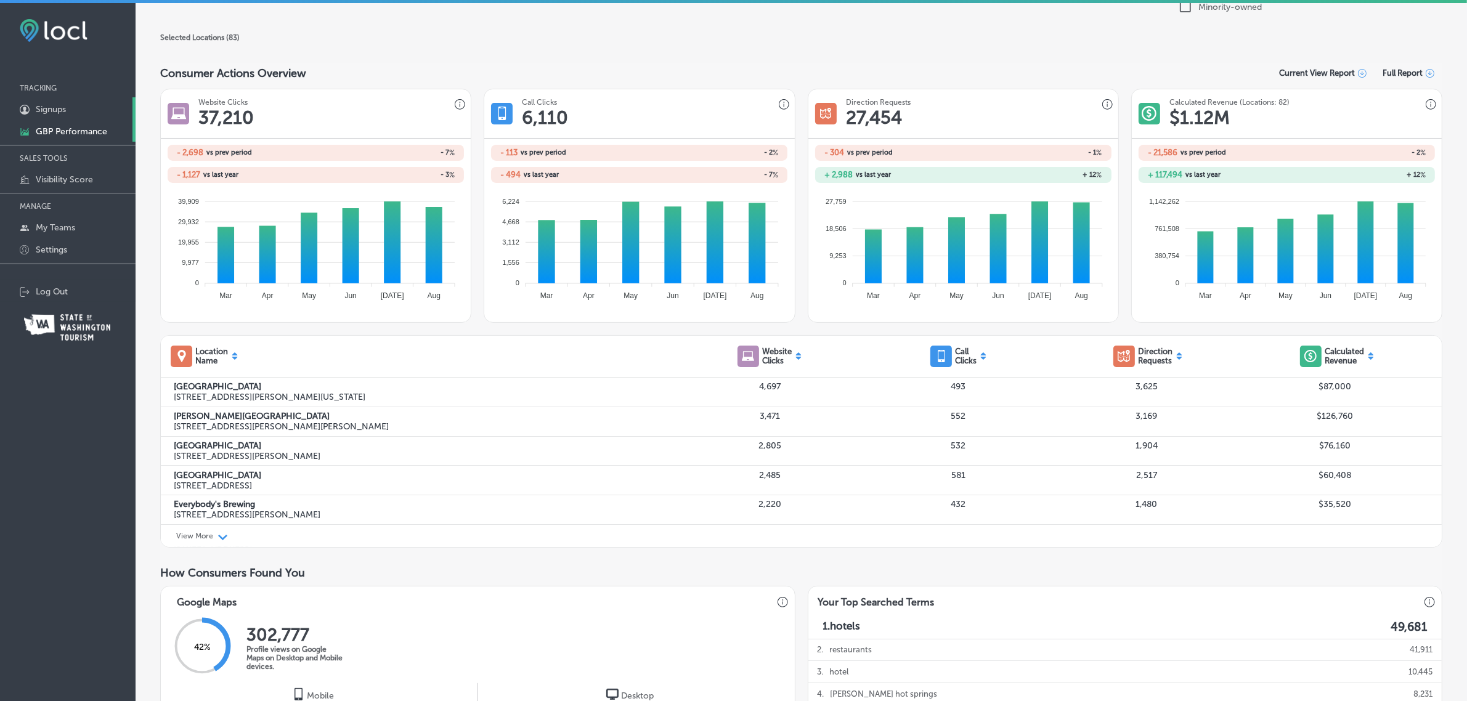
click at [79, 105] on link "1C5FB5B5-4719-4D7E-806B-B4503F7351CA Created with sketchtool. Signups" at bounding box center [68, 108] width 136 height 22
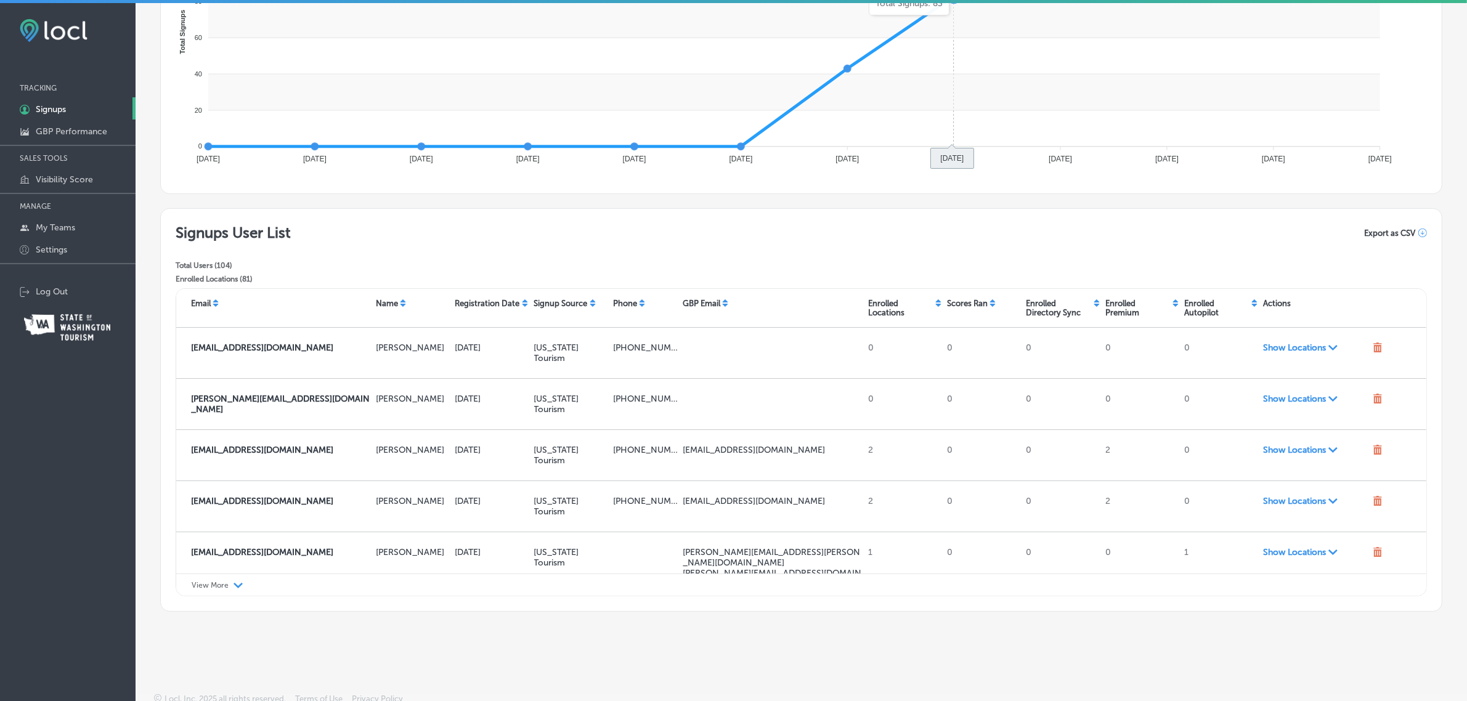
scroll to position [260, 0]
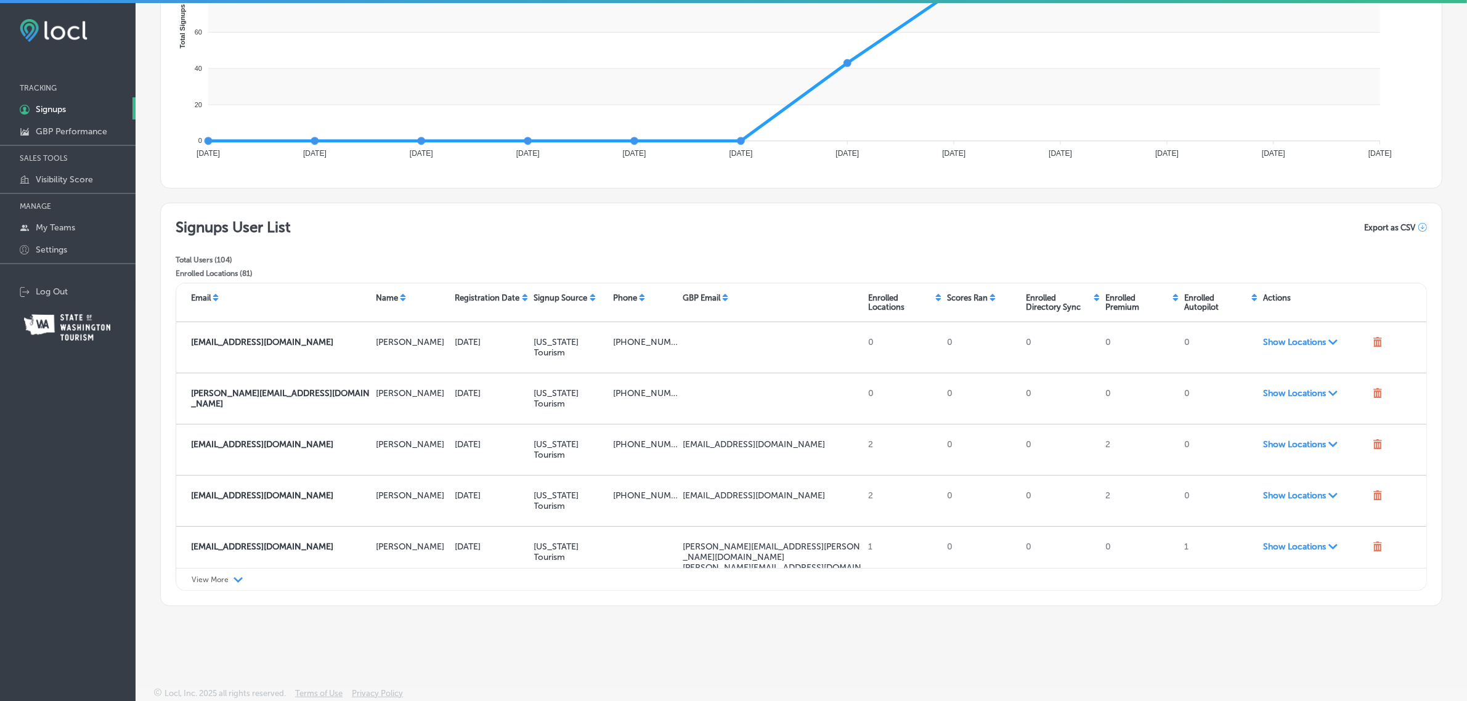
click at [231, 579] on div "View More Path Created with Sketch." at bounding box center [801, 579] width 1250 height 23
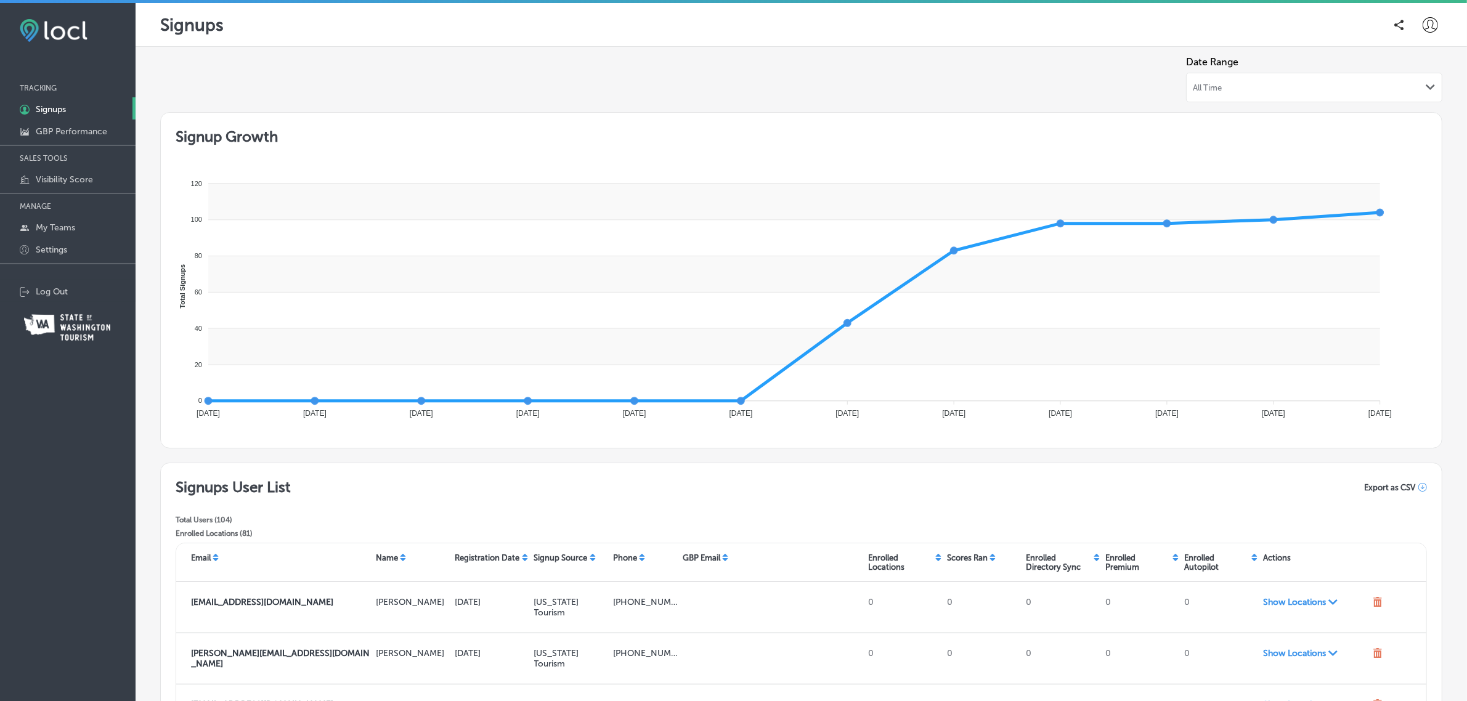
scroll to position [613, 0]
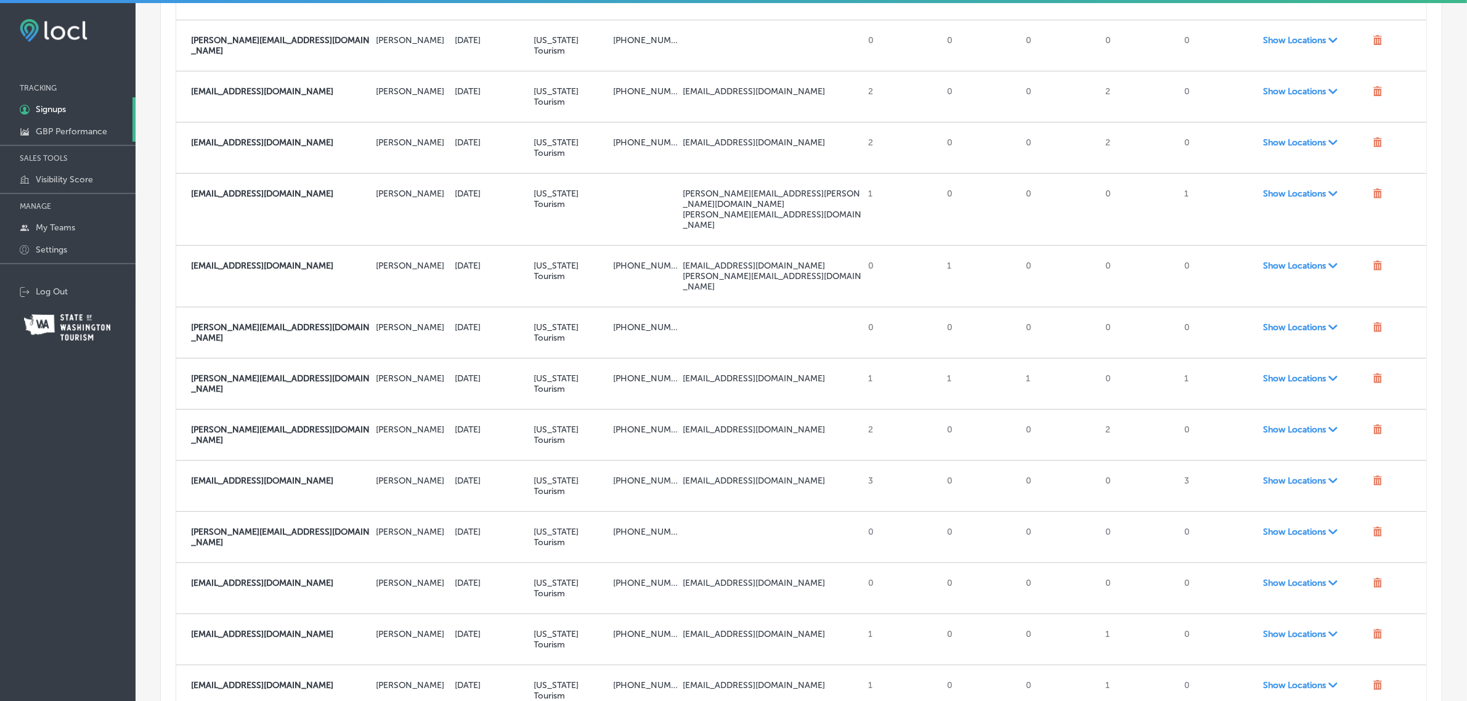
click at [78, 128] on p "GBP Performance" at bounding box center [71, 131] width 71 height 10
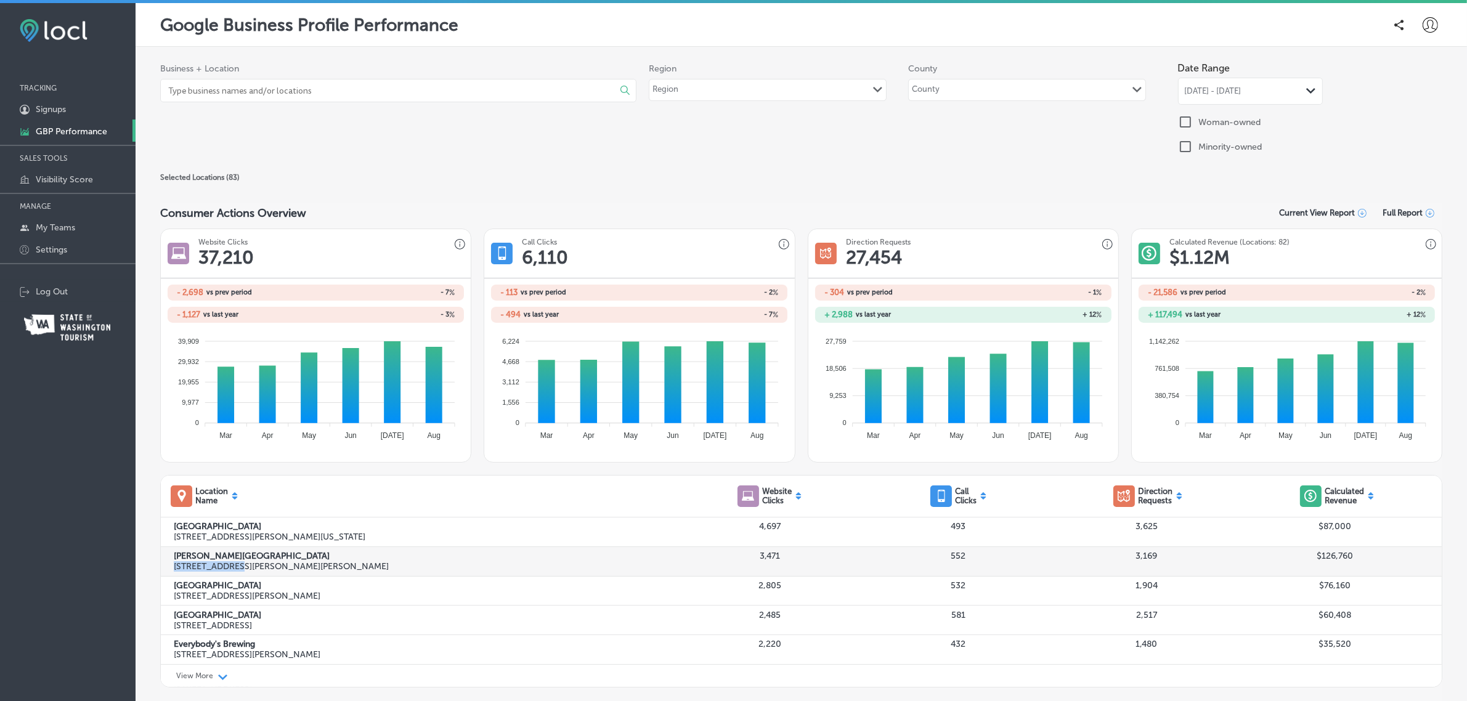
drag, startPoint x: 173, startPoint y: 571, endPoint x: 227, endPoint y: 571, distance: 53.6
click at [227, 571] on p "[STREET_ADDRESS][PERSON_NAME][PERSON_NAME]" at bounding box center [425, 566] width 502 height 10
copy p "372 St. [PERSON_NAME]"
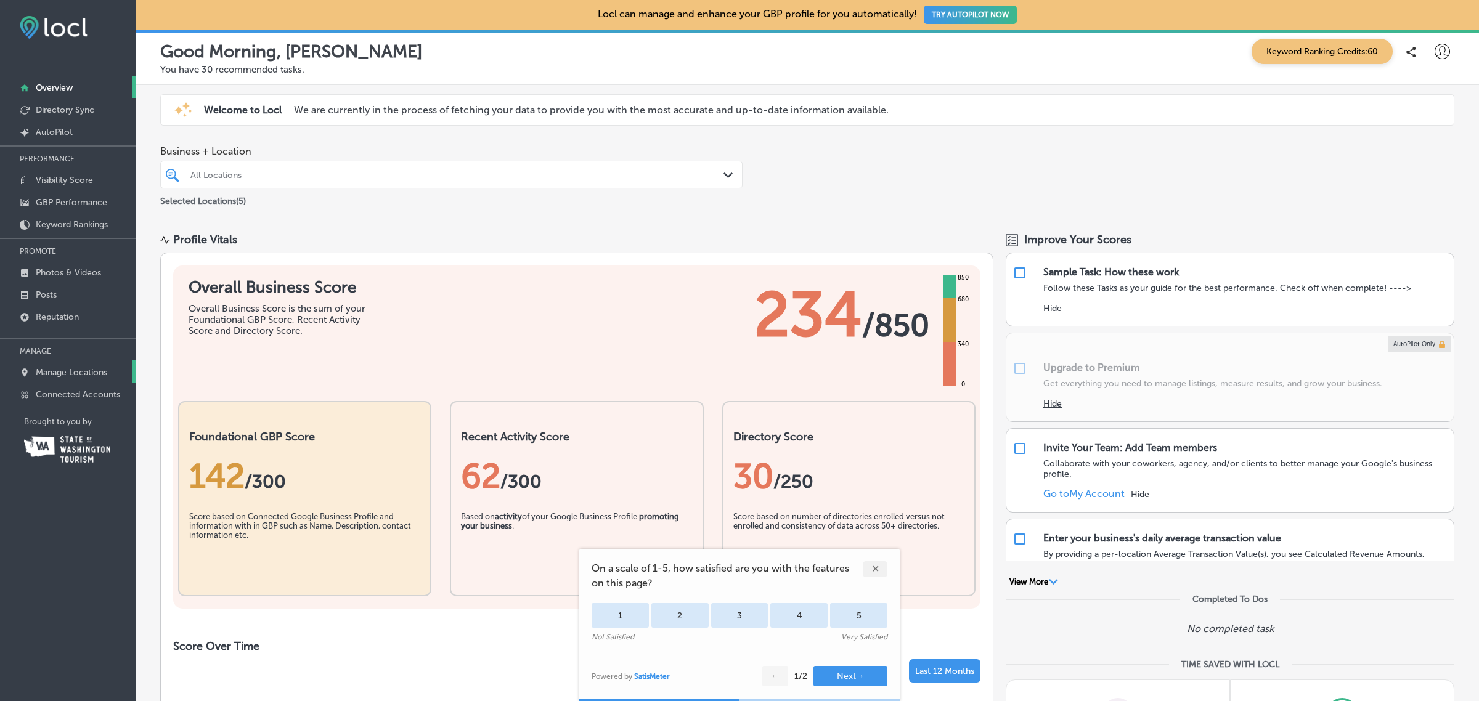
click at [54, 375] on p "Manage Locations" at bounding box center [71, 372] width 71 height 10
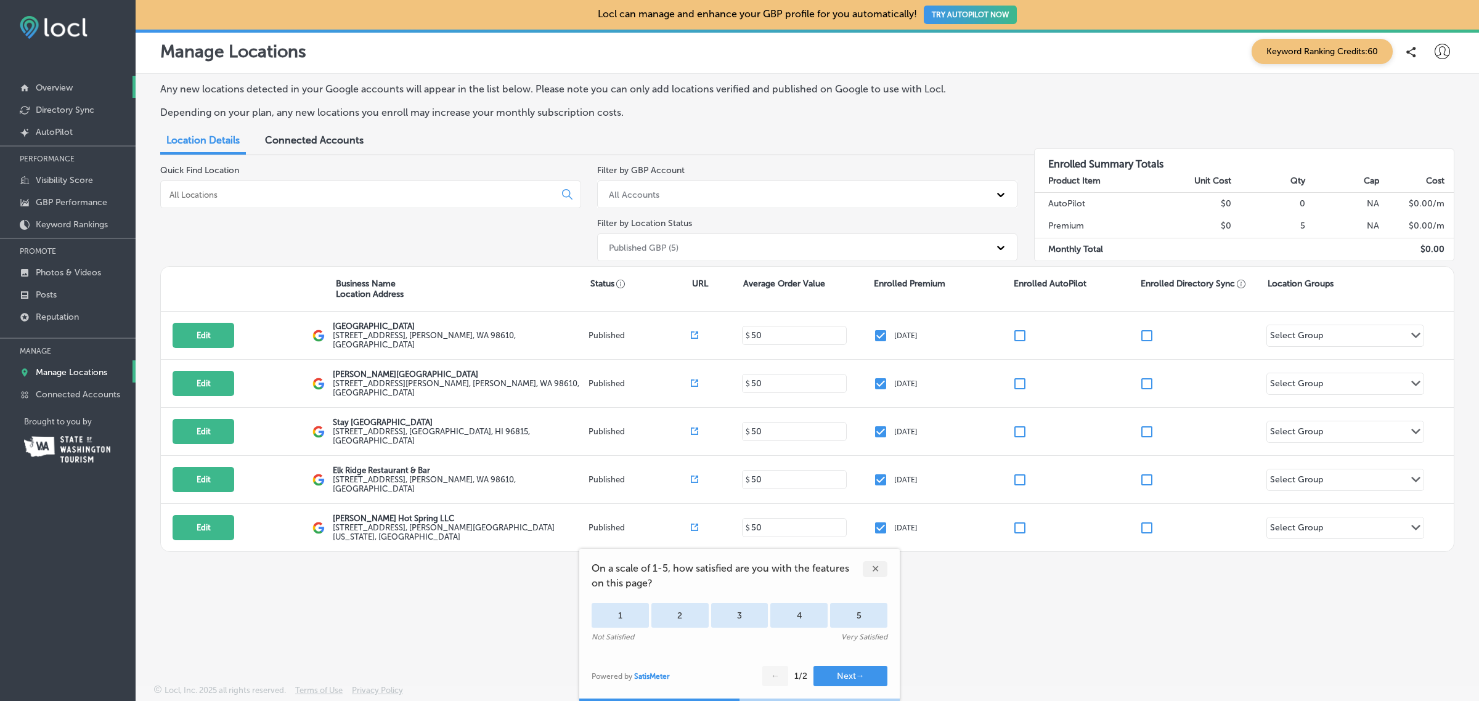
click at [52, 85] on p "Overview" at bounding box center [54, 88] width 37 height 10
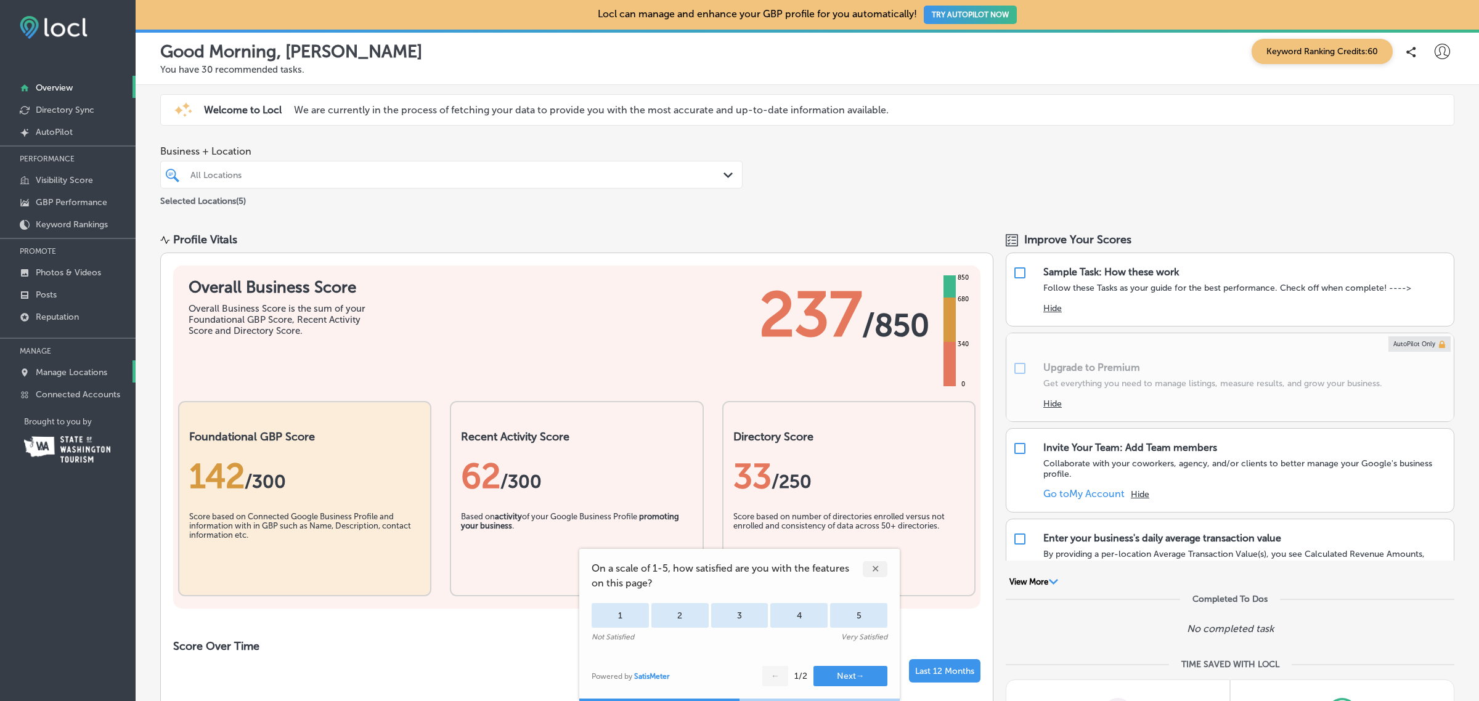
click at [78, 368] on link "Manage Locations" at bounding box center [68, 371] width 136 height 22
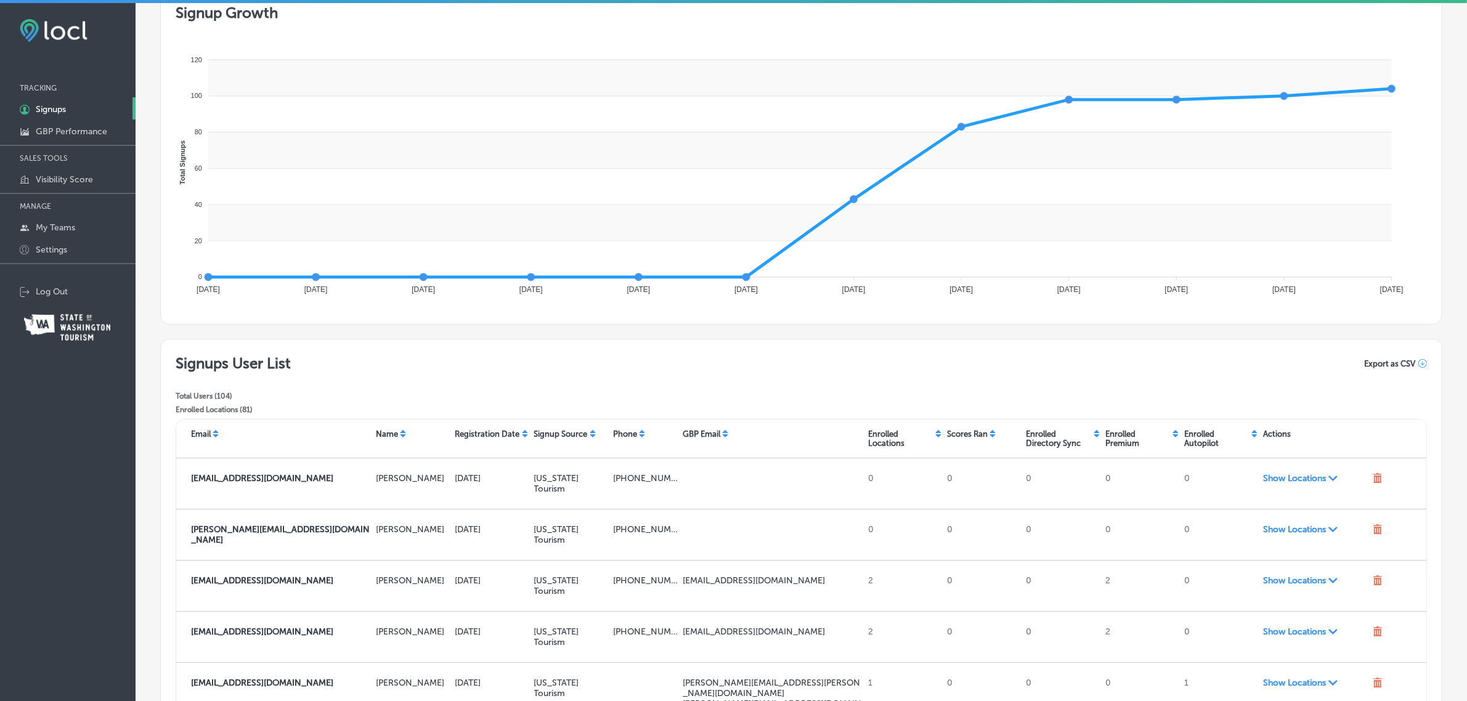
scroll to position [245, 0]
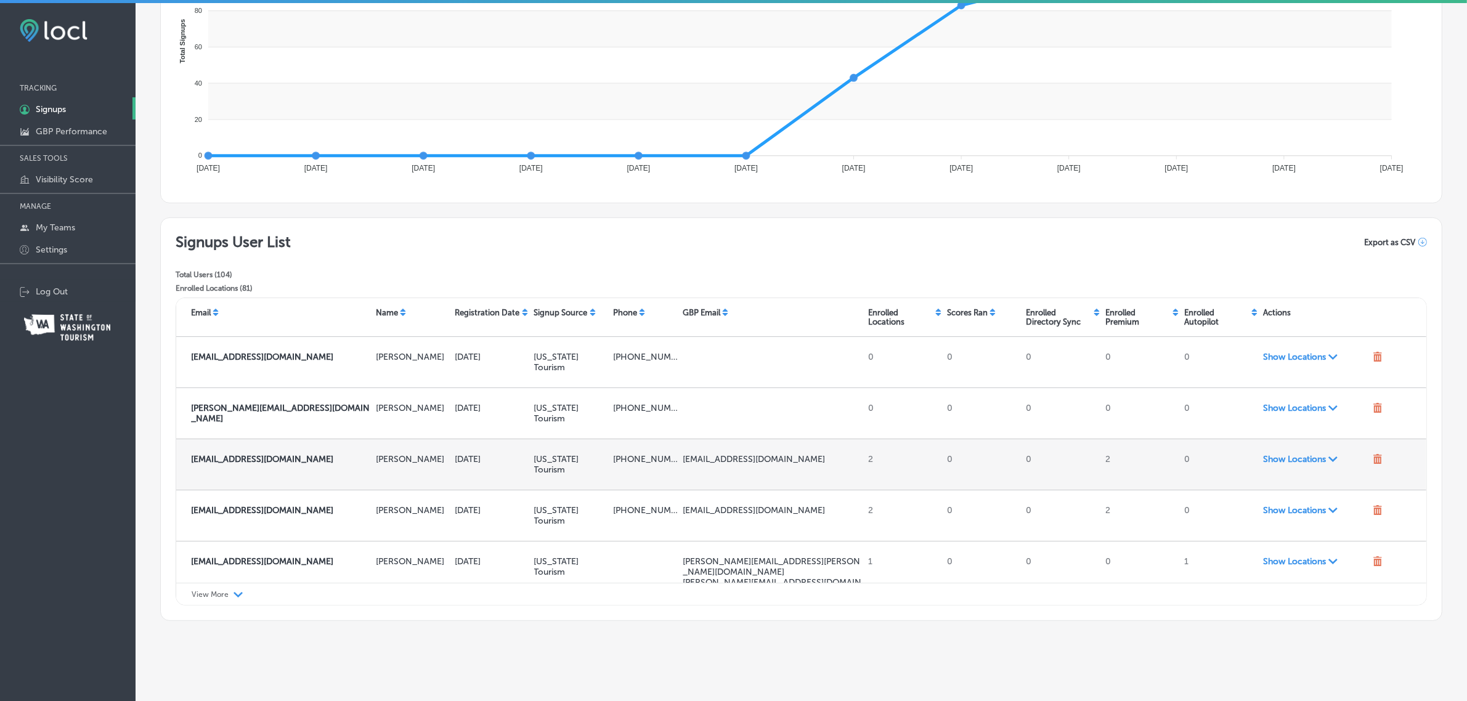
click at [1289, 462] on span "Show Locations Path Created with Sketch." at bounding box center [1315, 459] width 104 height 10
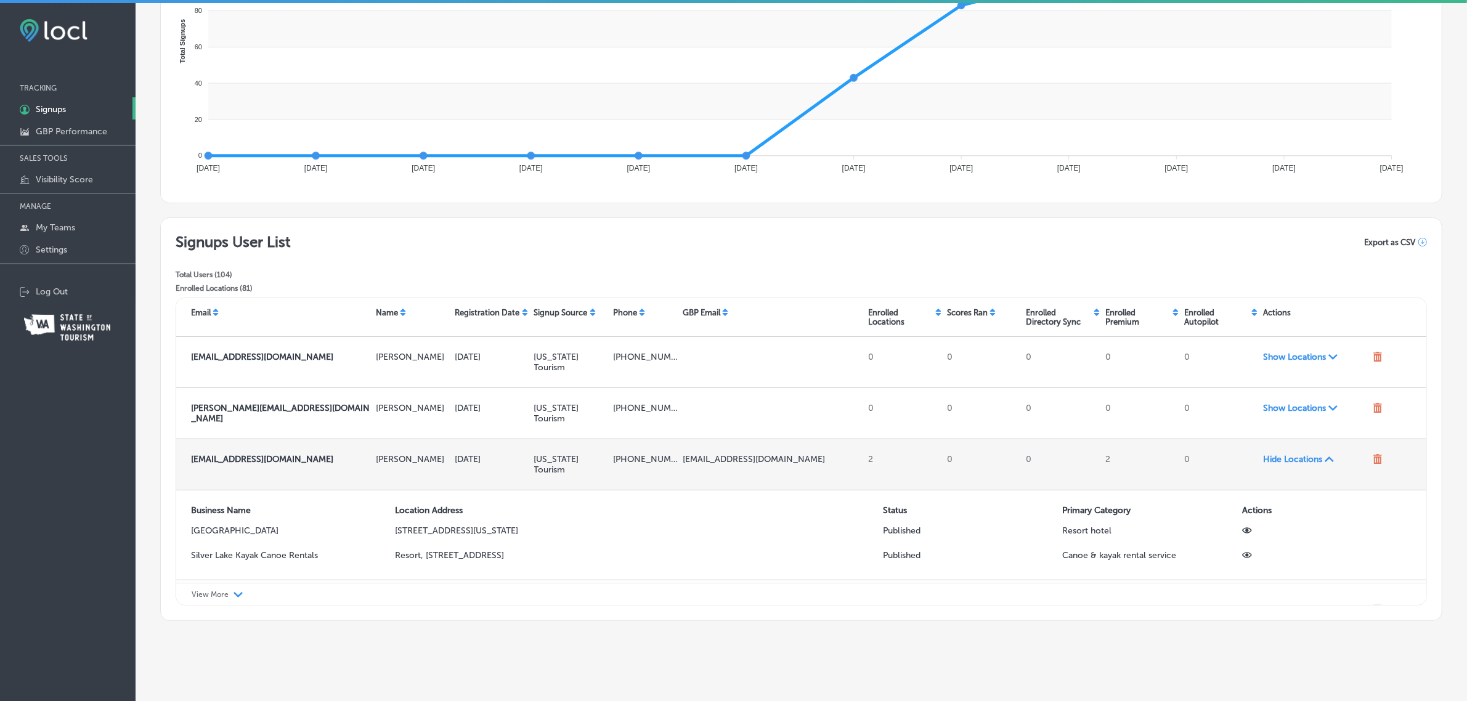
click at [741, 463] on p "silverlakeresortwa@gmail.com" at bounding box center [773, 459] width 180 height 10
copy p "silverlakeresortwa@gmail.com"
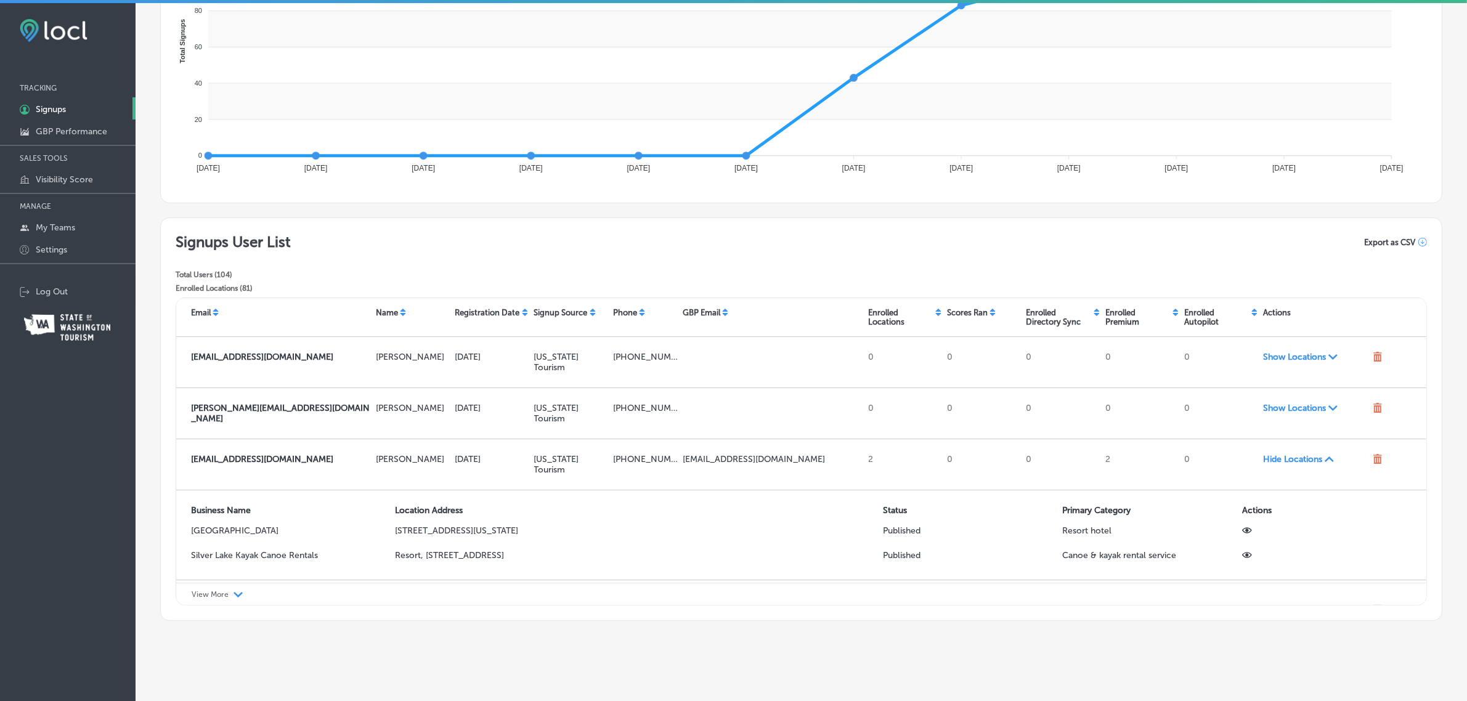
click at [222, 595] on p "View More" at bounding box center [210, 594] width 37 height 9
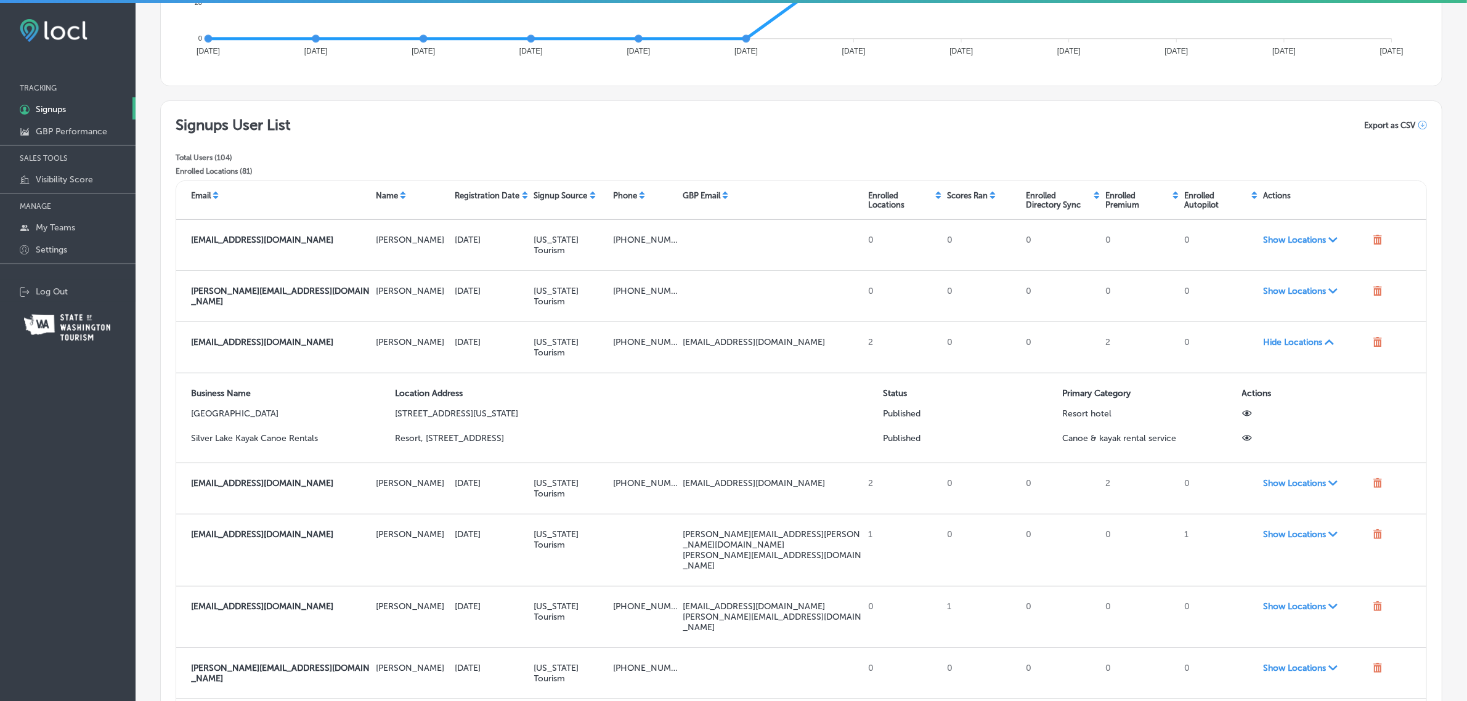
scroll to position [354, 0]
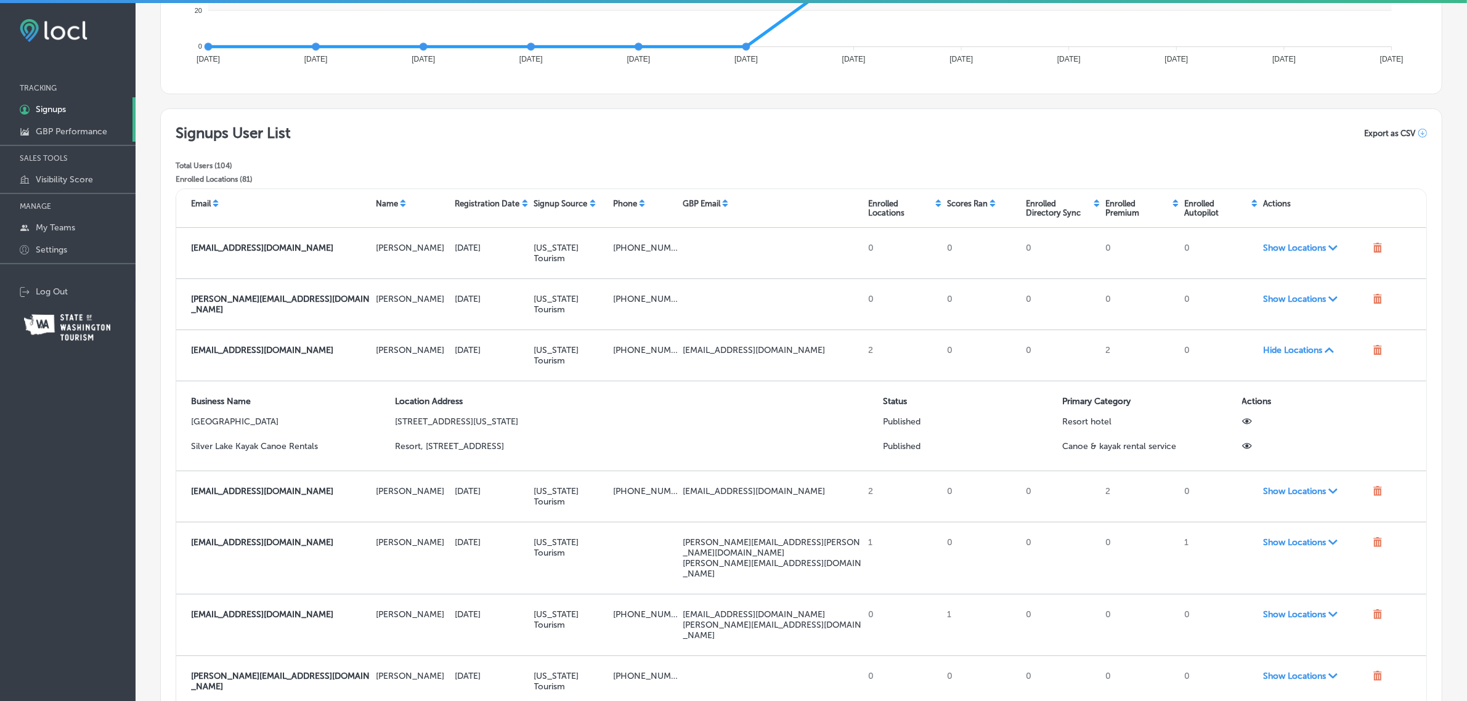
click at [84, 126] on p "GBP Performance" at bounding box center [71, 131] width 71 height 10
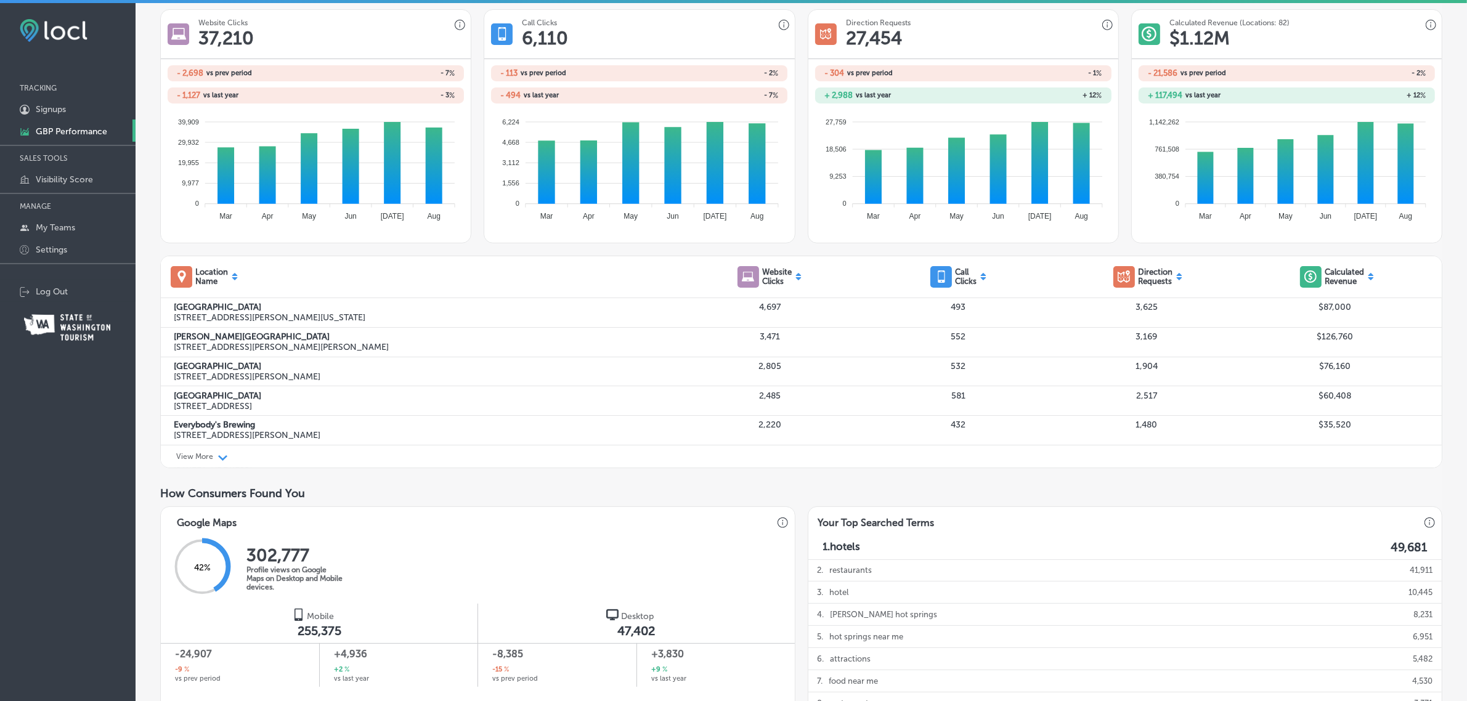
scroll to position [220, 0]
click at [216, 457] on div "View More Path Created with Sketch." at bounding box center [801, 456] width 1281 height 23
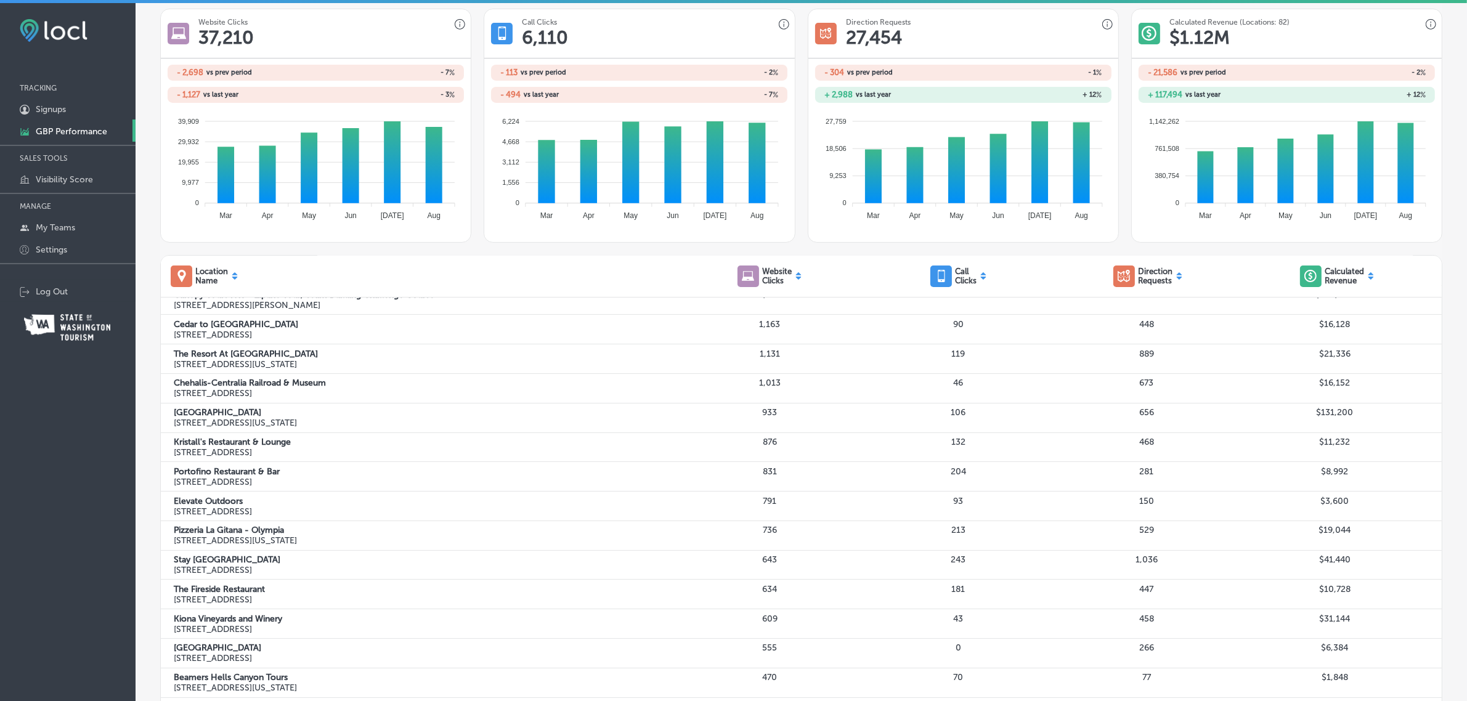
scroll to position [191, 0]
click at [174, 543] on p "518 Capitol Way South Olympia, Washington 98501, US" at bounding box center [425, 538] width 502 height 10
drag, startPoint x: 173, startPoint y: 548, endPoint x: 238, endPoint y: 556, distance: 65.7
click at [238, 548] on div "Pizzeria La Gitana - Olympia 518 Capitol Way South Olympia, Washington 98501, U…" at bounding box center [801, 534] width 1281 height 30
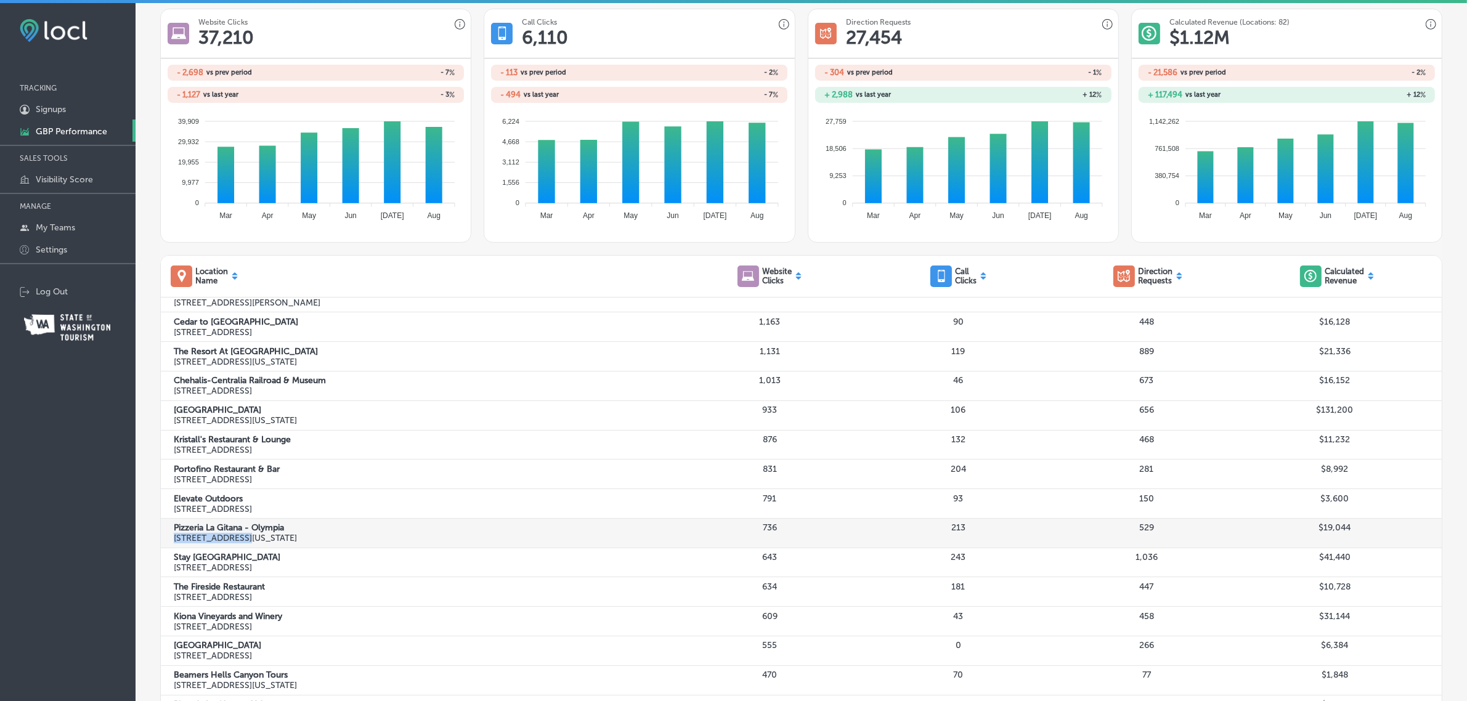
copy p "518 Capitol Way"
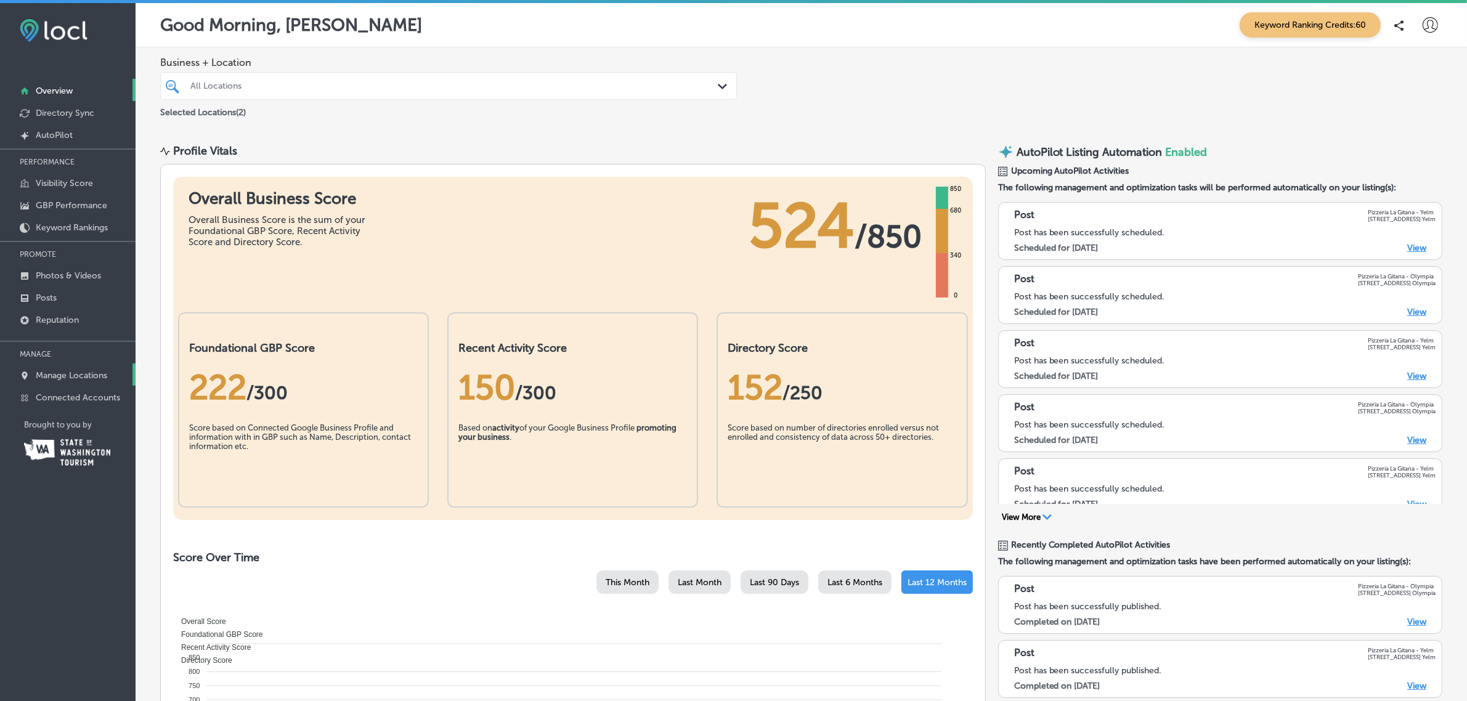
click at [84, 375] on p "Manage Locations" at bounding box center [71, 375] width 71 height 10
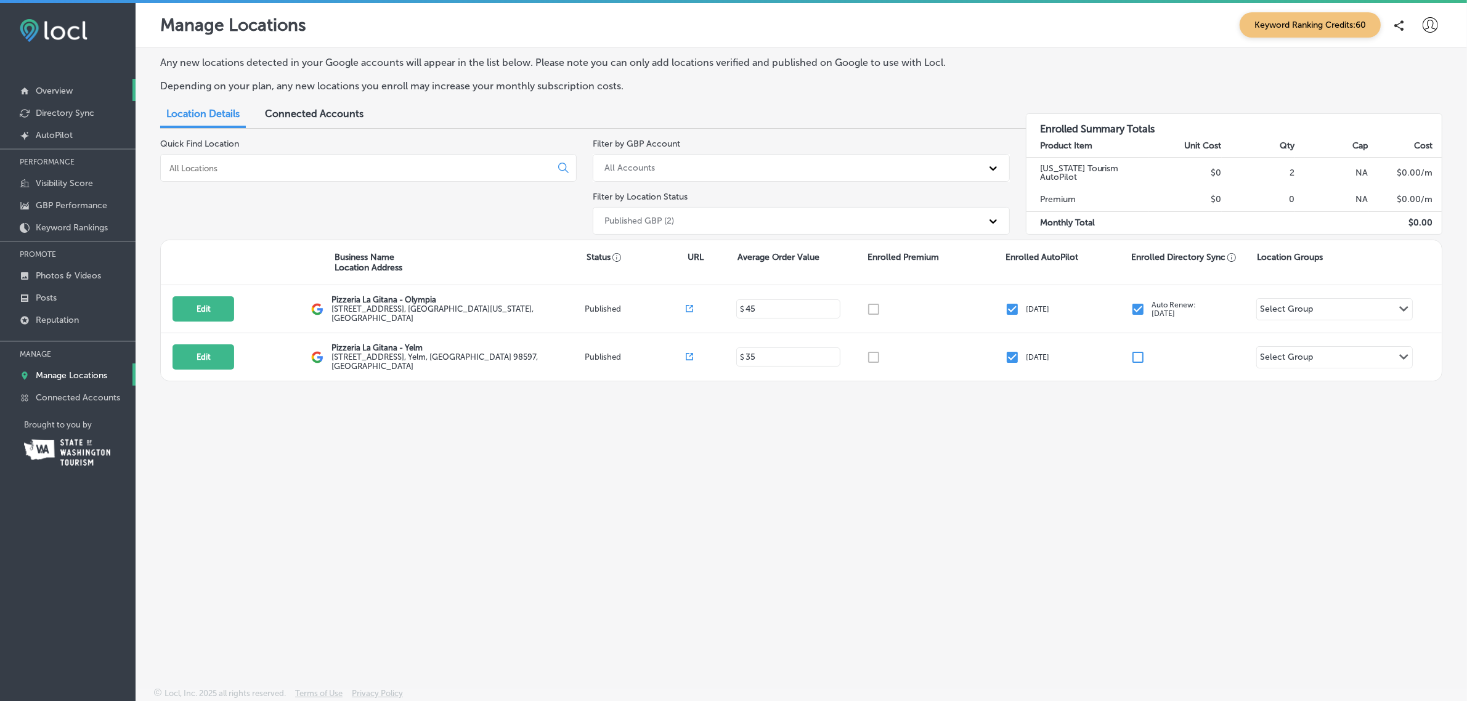
click at [81, 95] on link "Overview" at bounding box center [68, 90] width 136 height 22
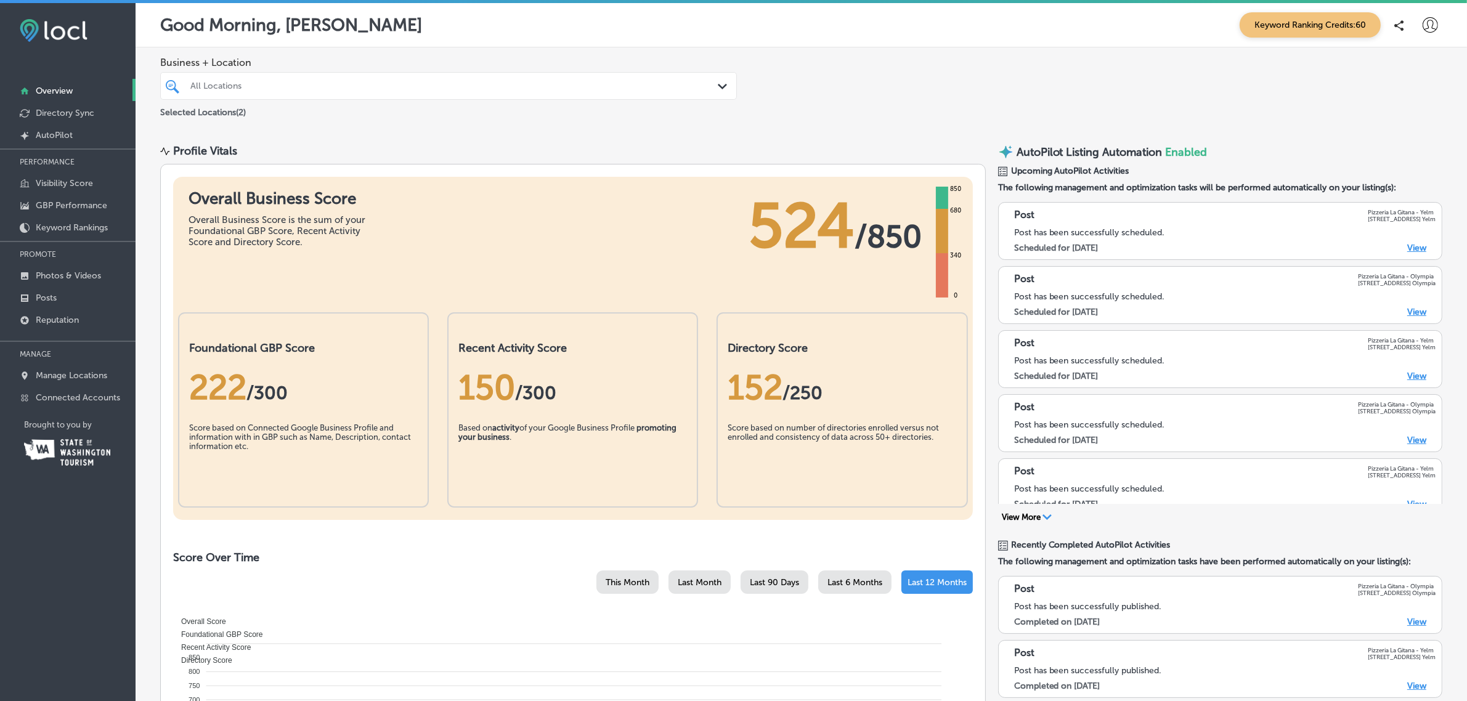
click at [1425, 23] on icon at bounding box center [1430, 24] width 15 height 15
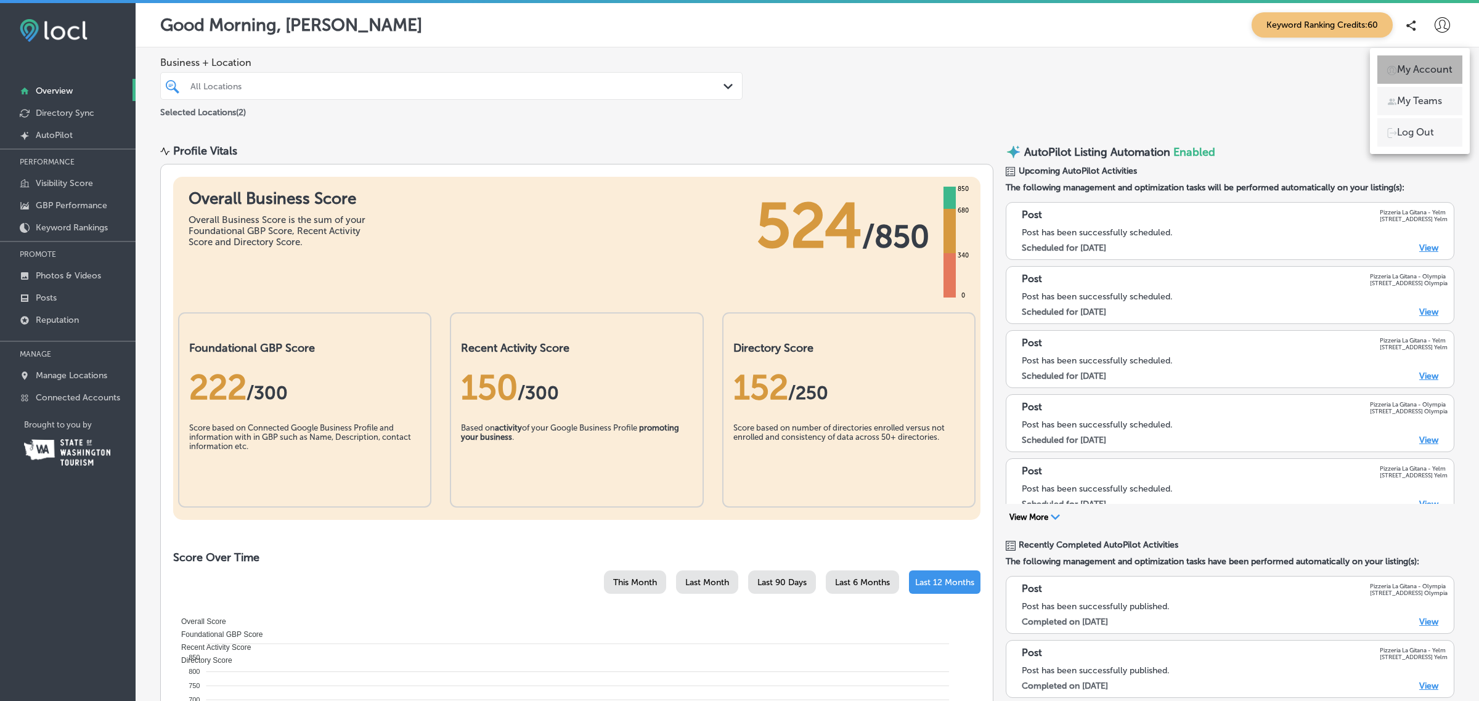
click at [1434, 68] on p "My Account" at bounding box center [1424, 69] width 55 height 15
select select "US"
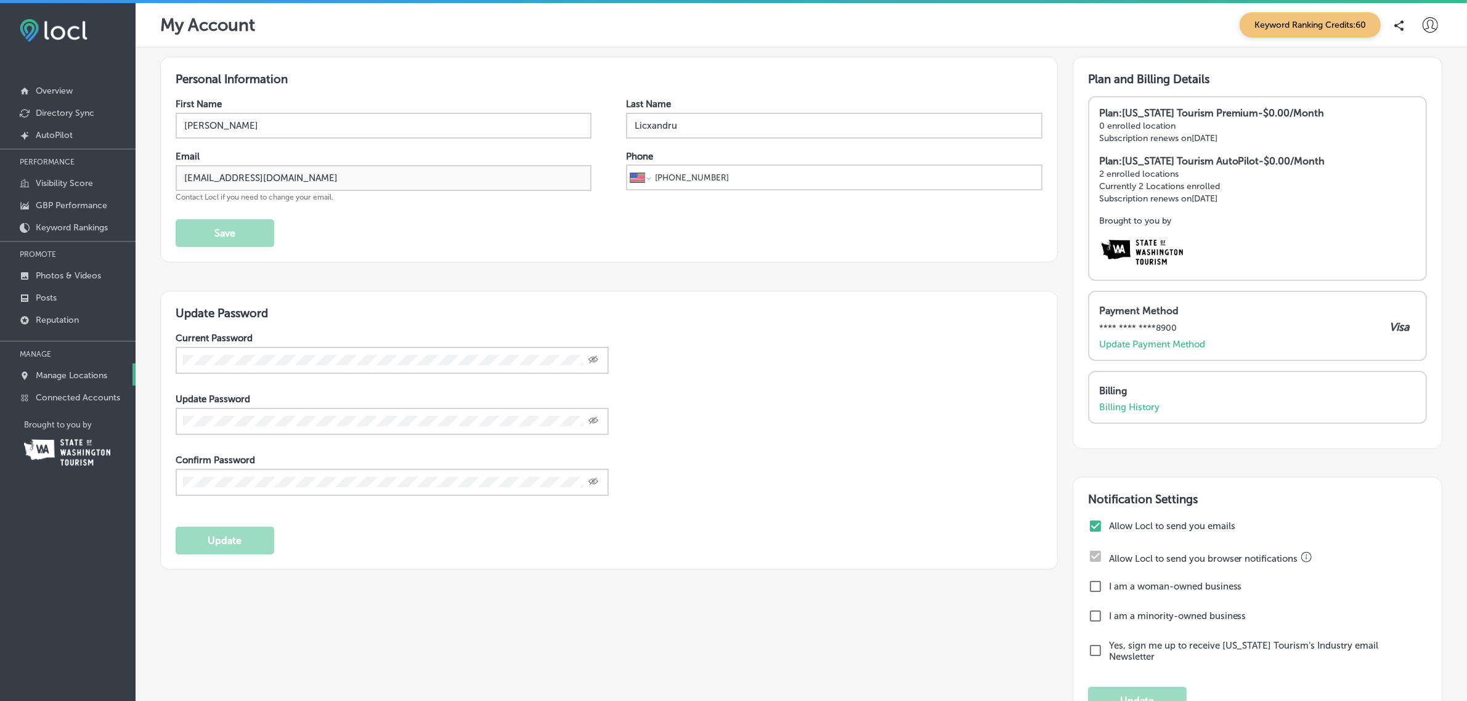
click at [88, 375] on p "Manage Locations" at bounding box center [71, 375] width 71 height 10
